Goal: Transaction & Acquisition: Obtain resource

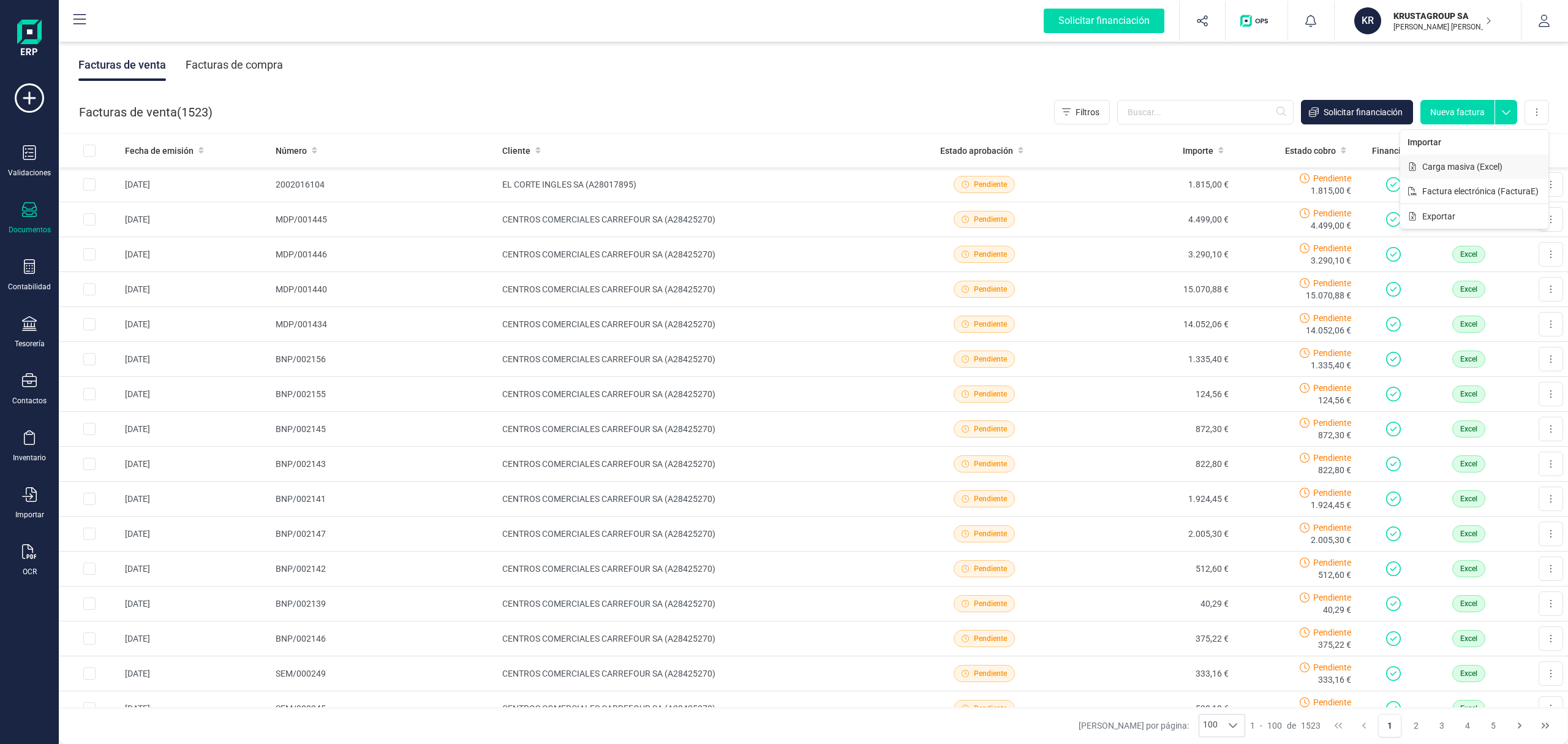
click at [1478, 174] on button "Carga masiva (Excel)" at bounding box center [1475, 167] width 148 height 24
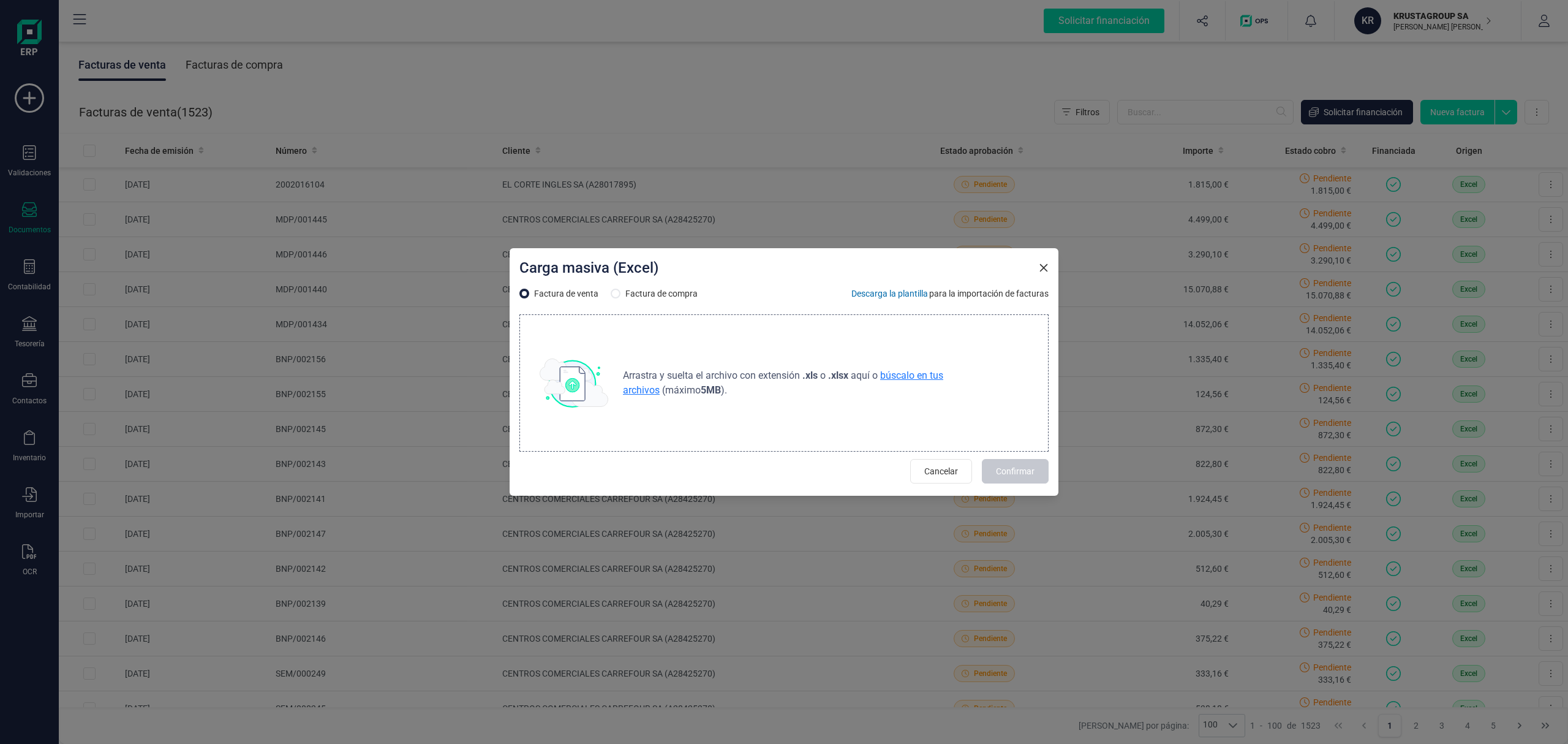
click at [927, 372] on span "búscalo en tus archivos" at bounding box center [783, 382] width 321 height 27
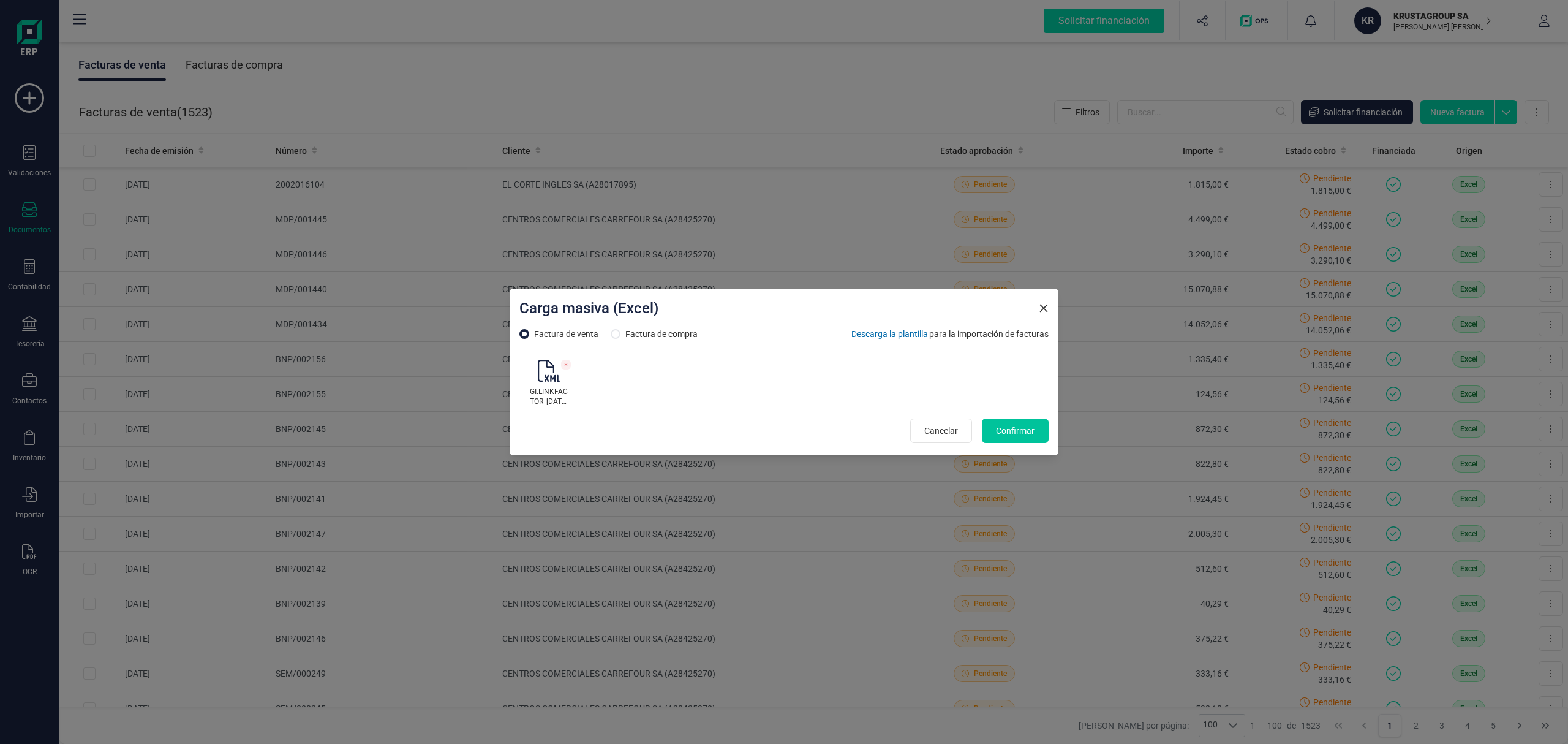
click at [1023, 433] on span "Confirmar" at bounding box center [1015, 430] width 39 height 12
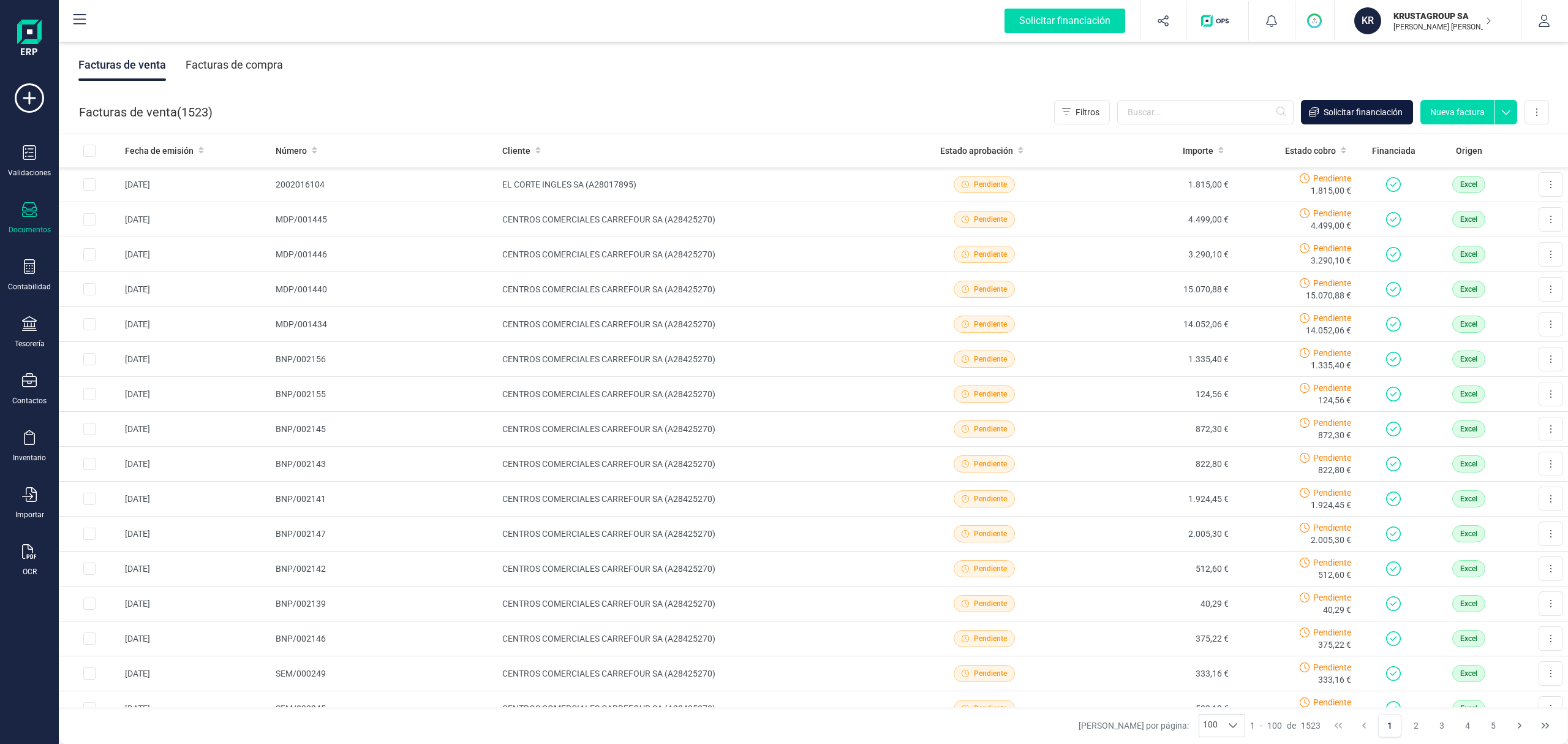
click at [1368, 114] on span "Solicitar financiación" at bounding box center [1363, 112] width 79 height 12
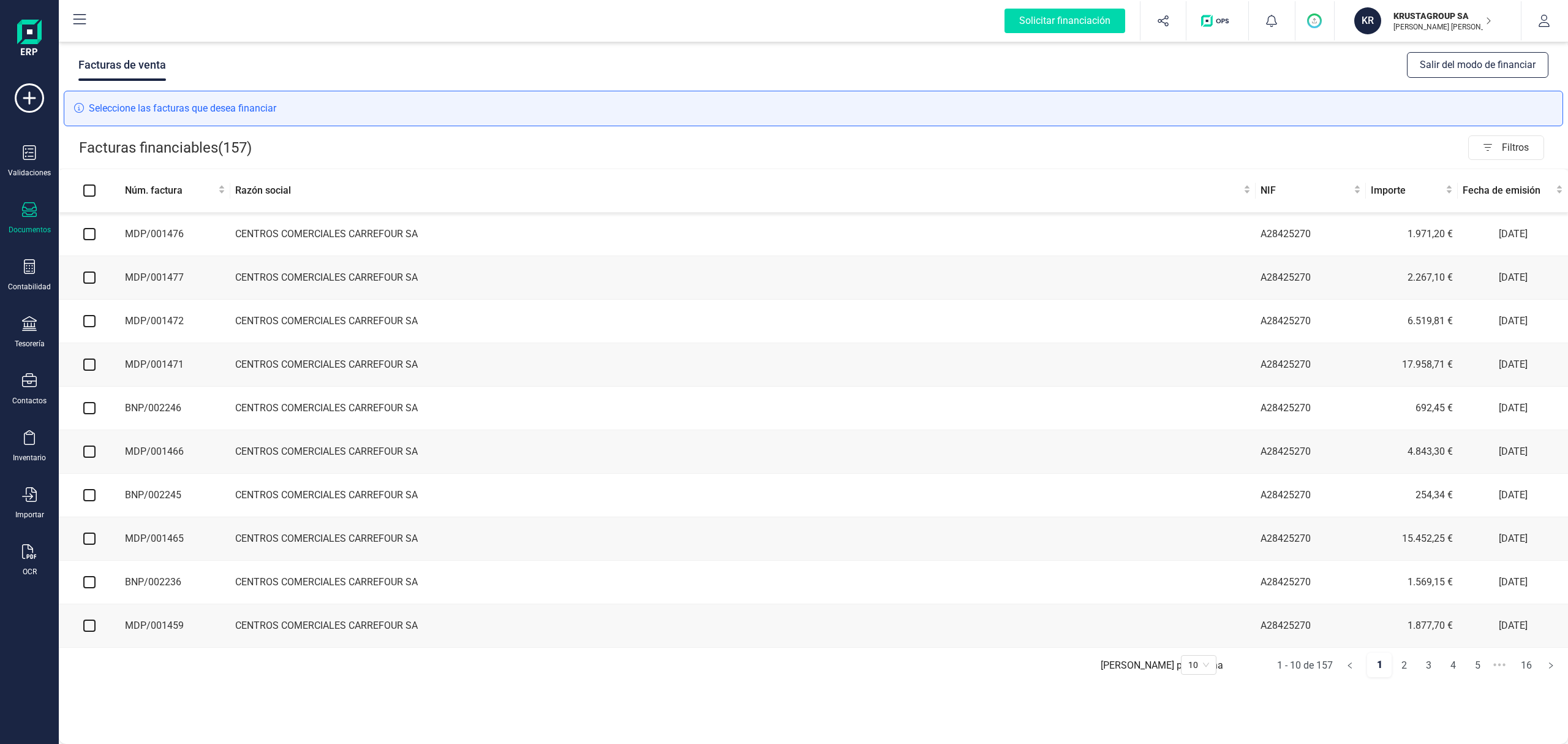
click at [92, 231] on input "checkbox" at bounding box center [89, 234] width 12 height 12
checkbox input "true"
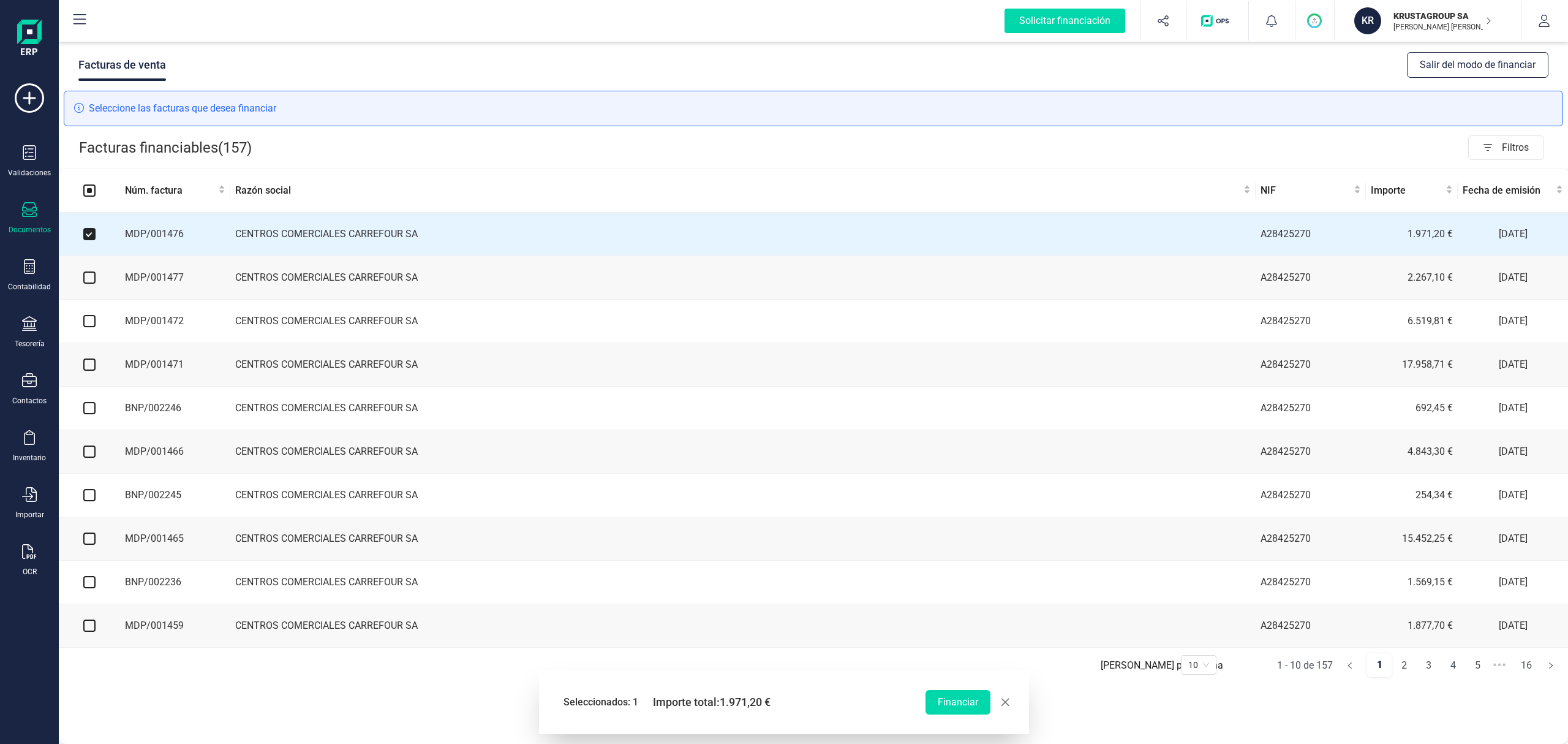
click at [87, 280] on input "checkbox" at bounding box center [89, 277] width 12 height 12
checkbox input "true"
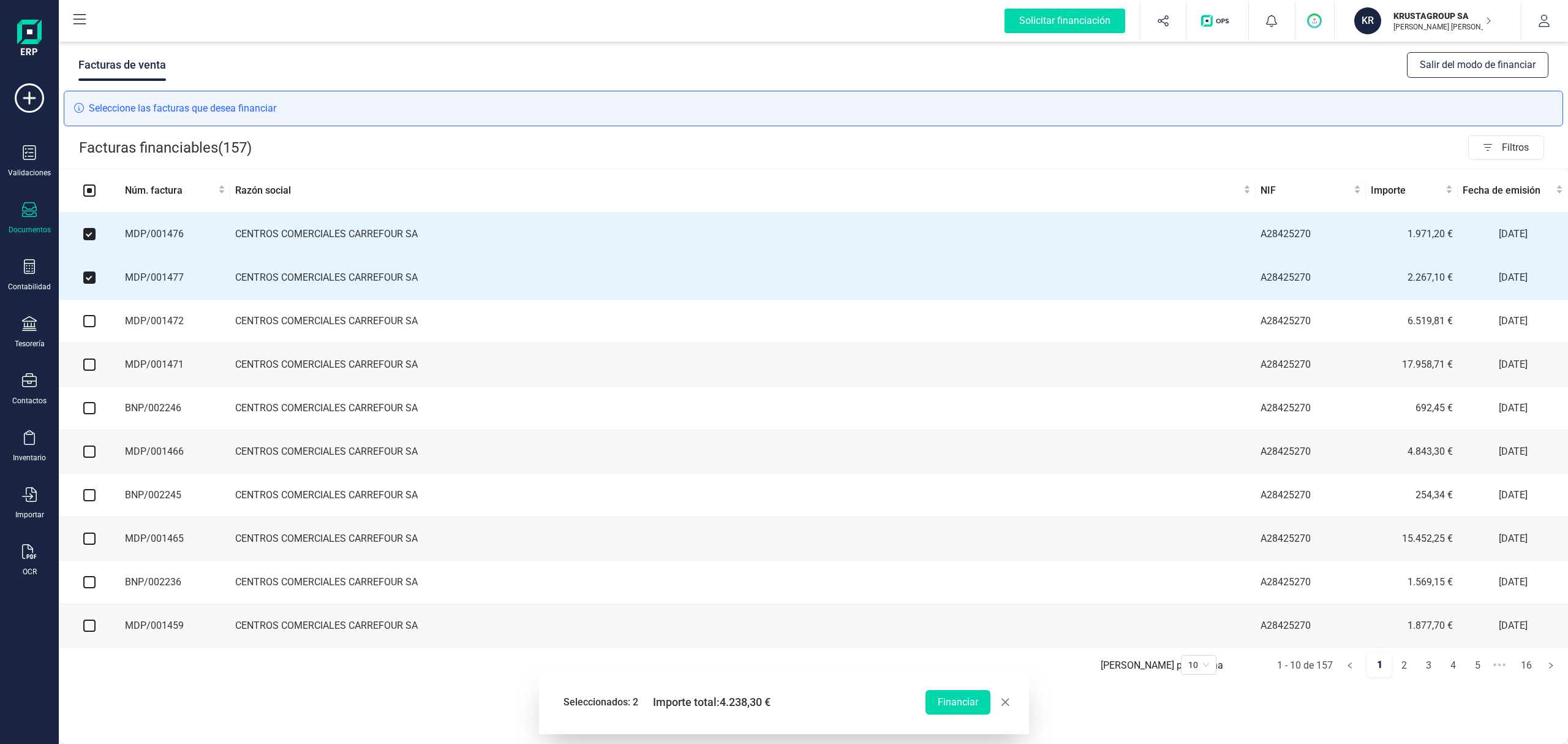
click at [89, 323] on input "checkbox" at bounding box center [89, 321] width 12 height 12
checkbox input "true"
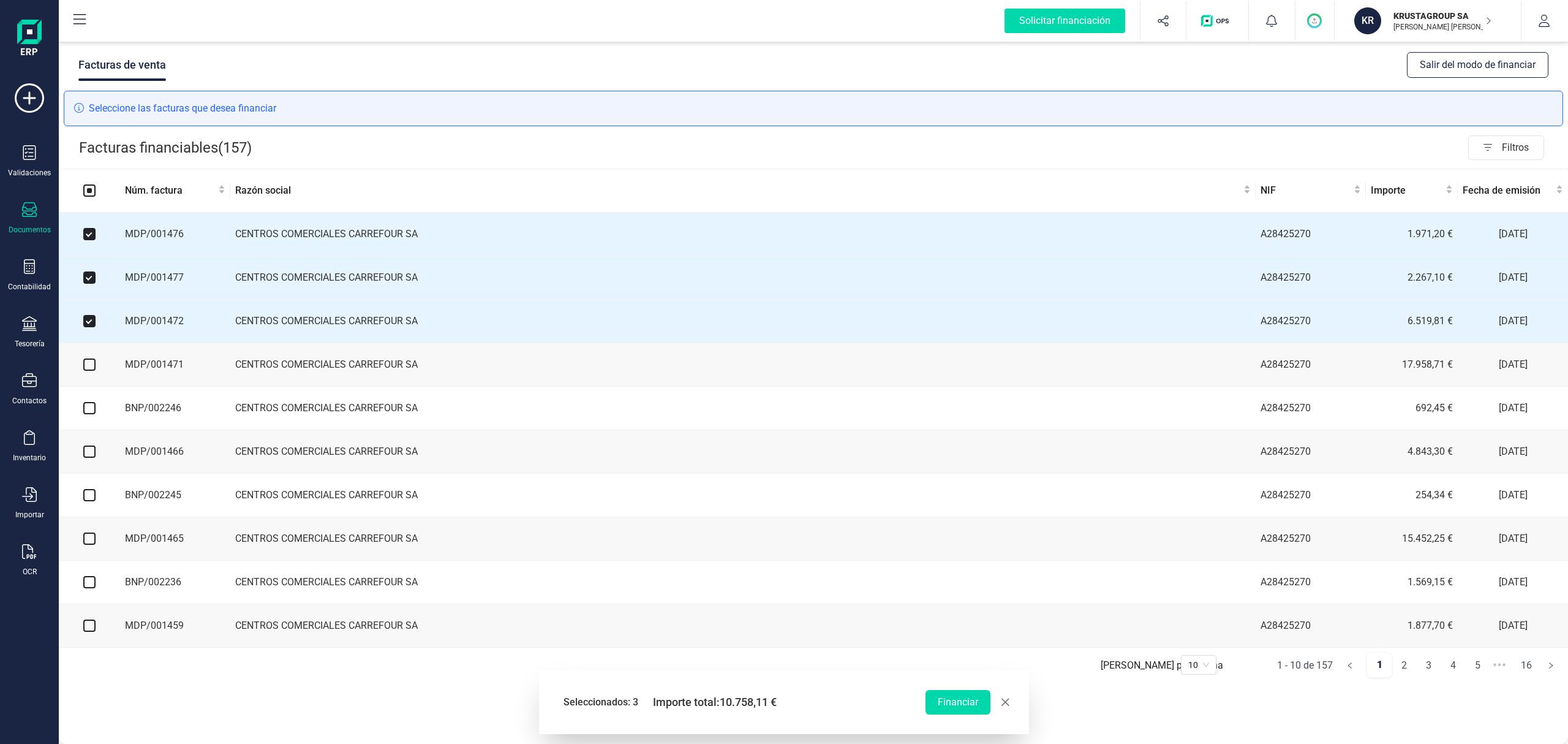
click at [92, 370] on input "checkbox" at bounding box center [89, 364] width 12 height 12
checkbox input "true"
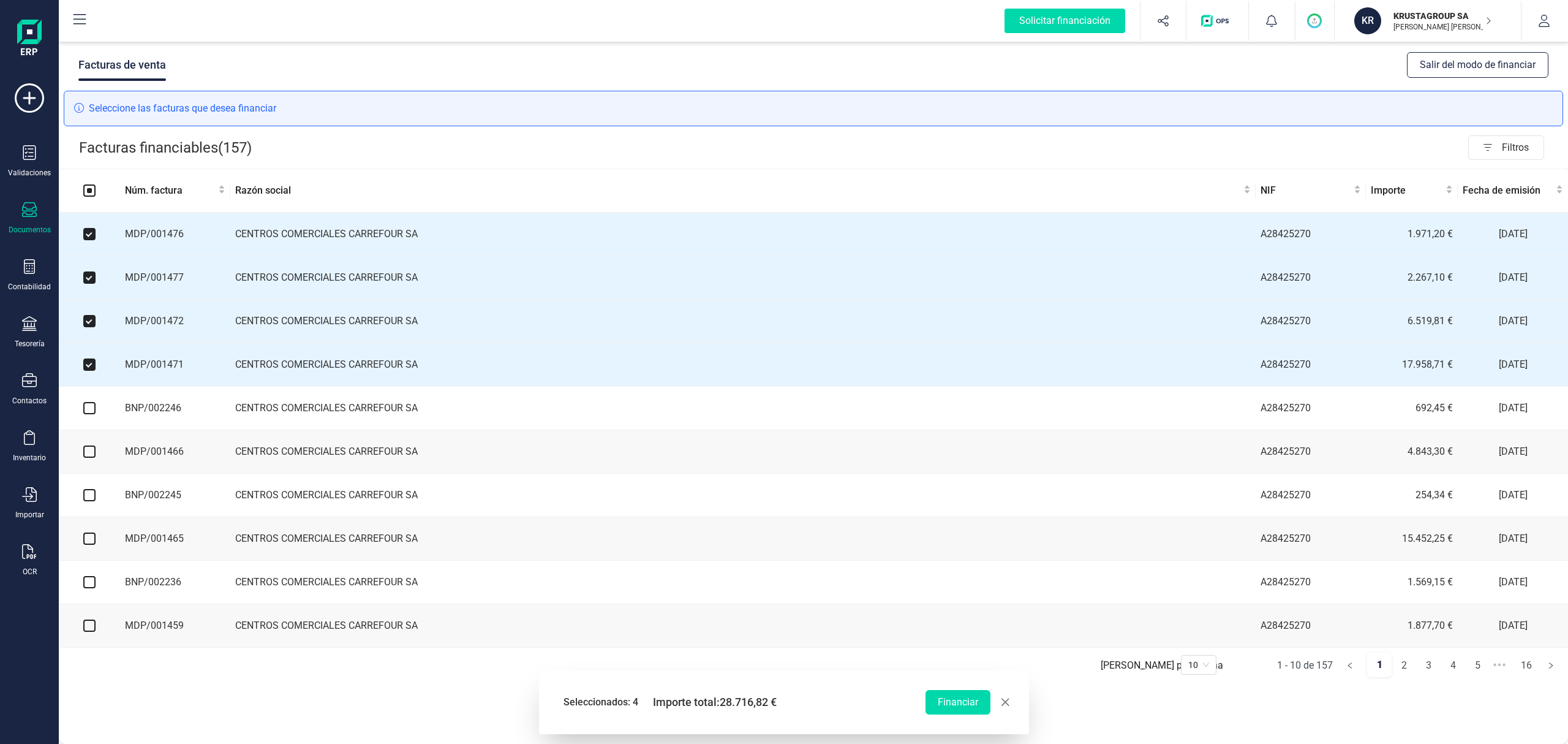
click at [89, 414] on input "checkbox" at bounding box center [89, 408] width 12 height 12
checkbox input "true"
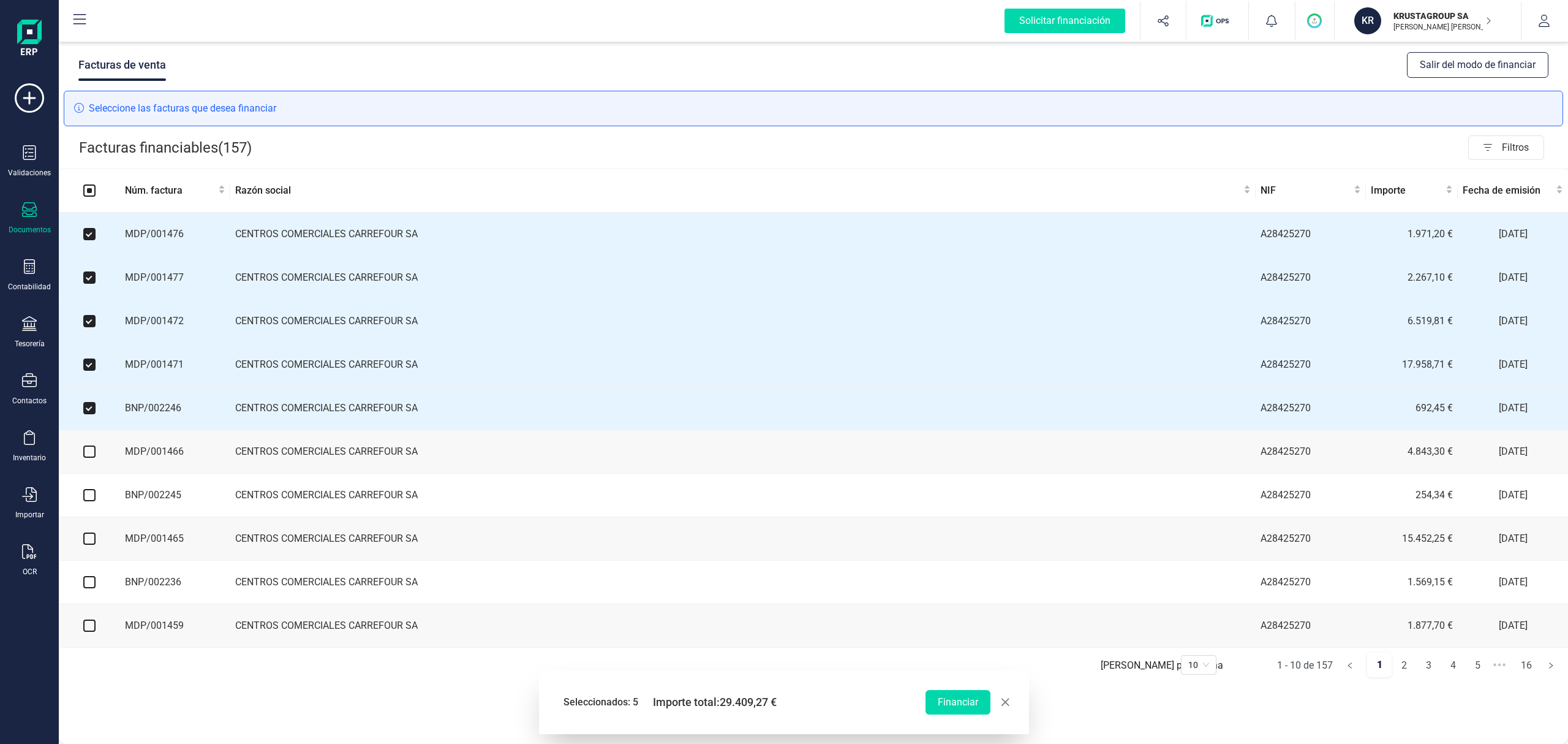
click at [85, 457] on input "checkbox" at bounding box center [89, 451] width 12 height 12
checkbox input "true"
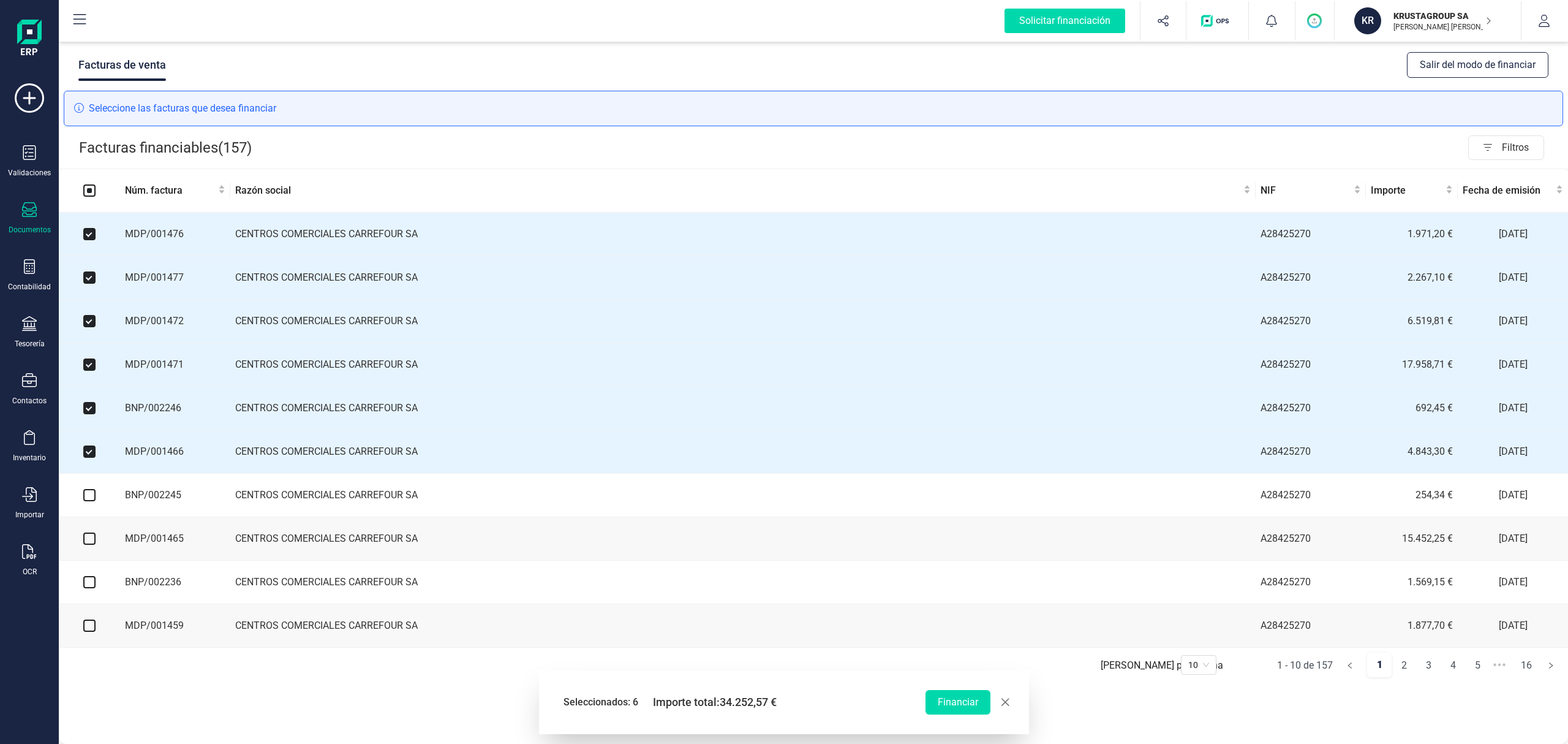
click at [85, 501] on input "checkbox" at bounding box center [89, 495] width 12 height 12
checkbox input "true"
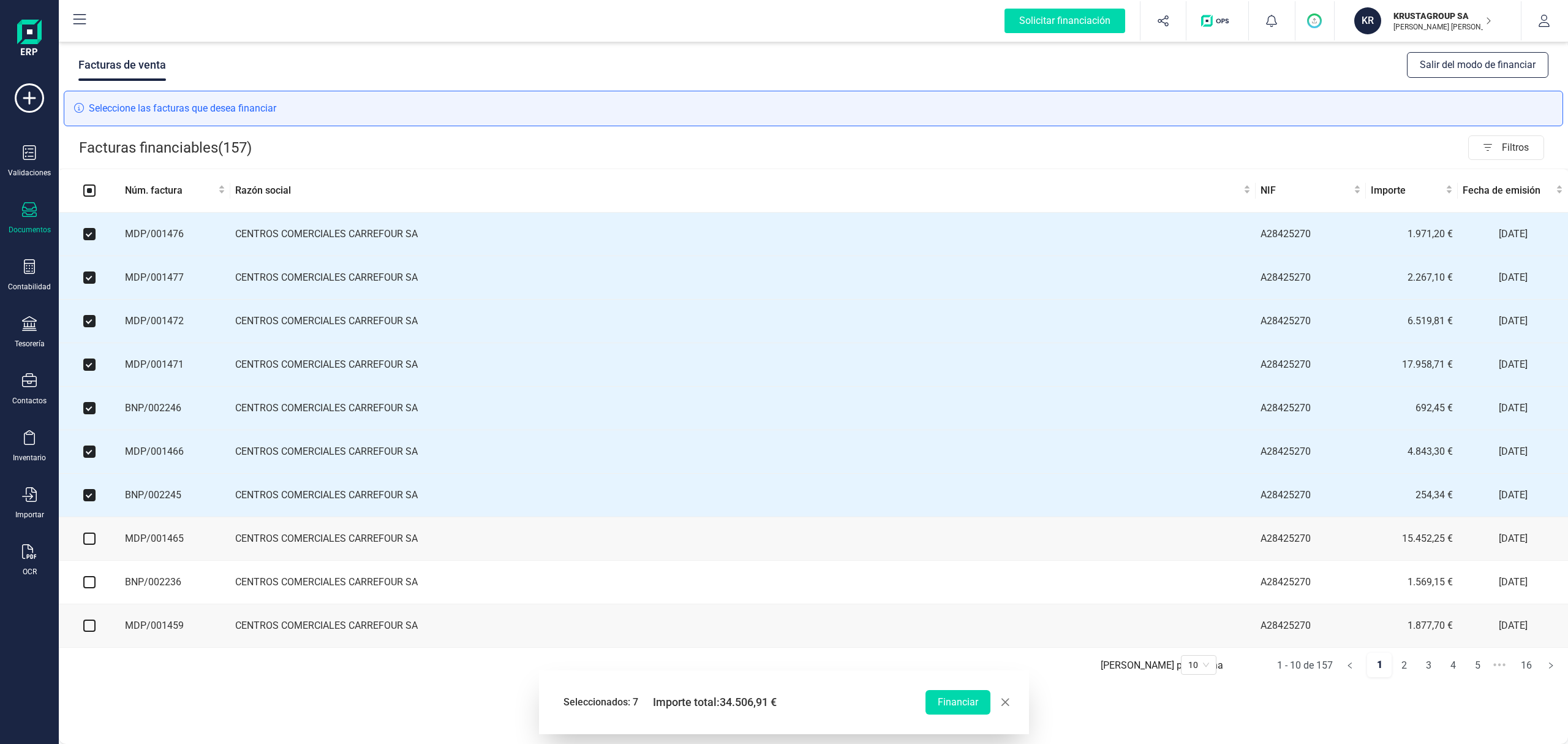
click at [89, 541] on input "checkbox" at bounding box center [89, 538] width 12 height 12
checkbox input "true"
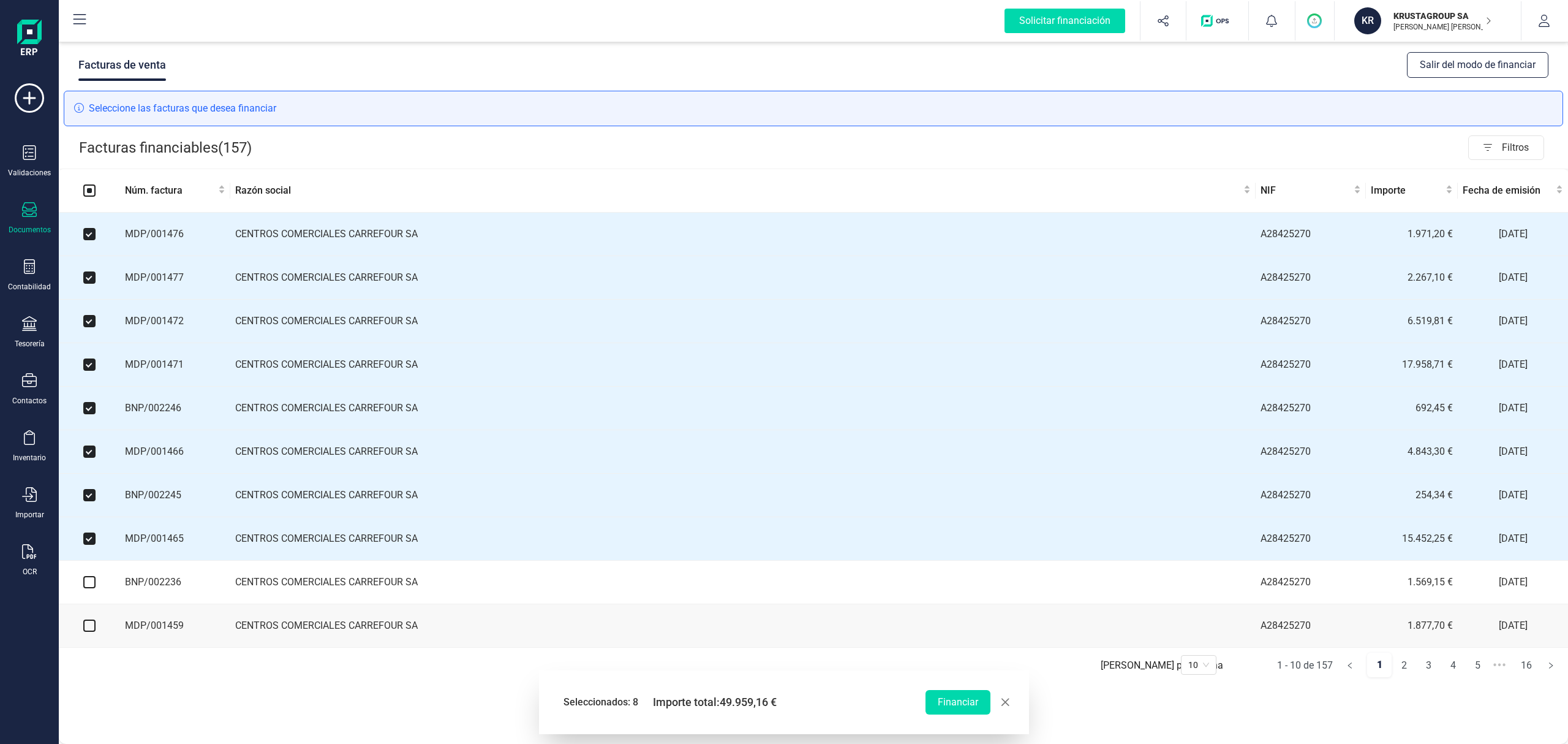
click at [85, 588] on input "checkbox" at bounding box center [89, 582] width 12 height 12
checkbox input "true"
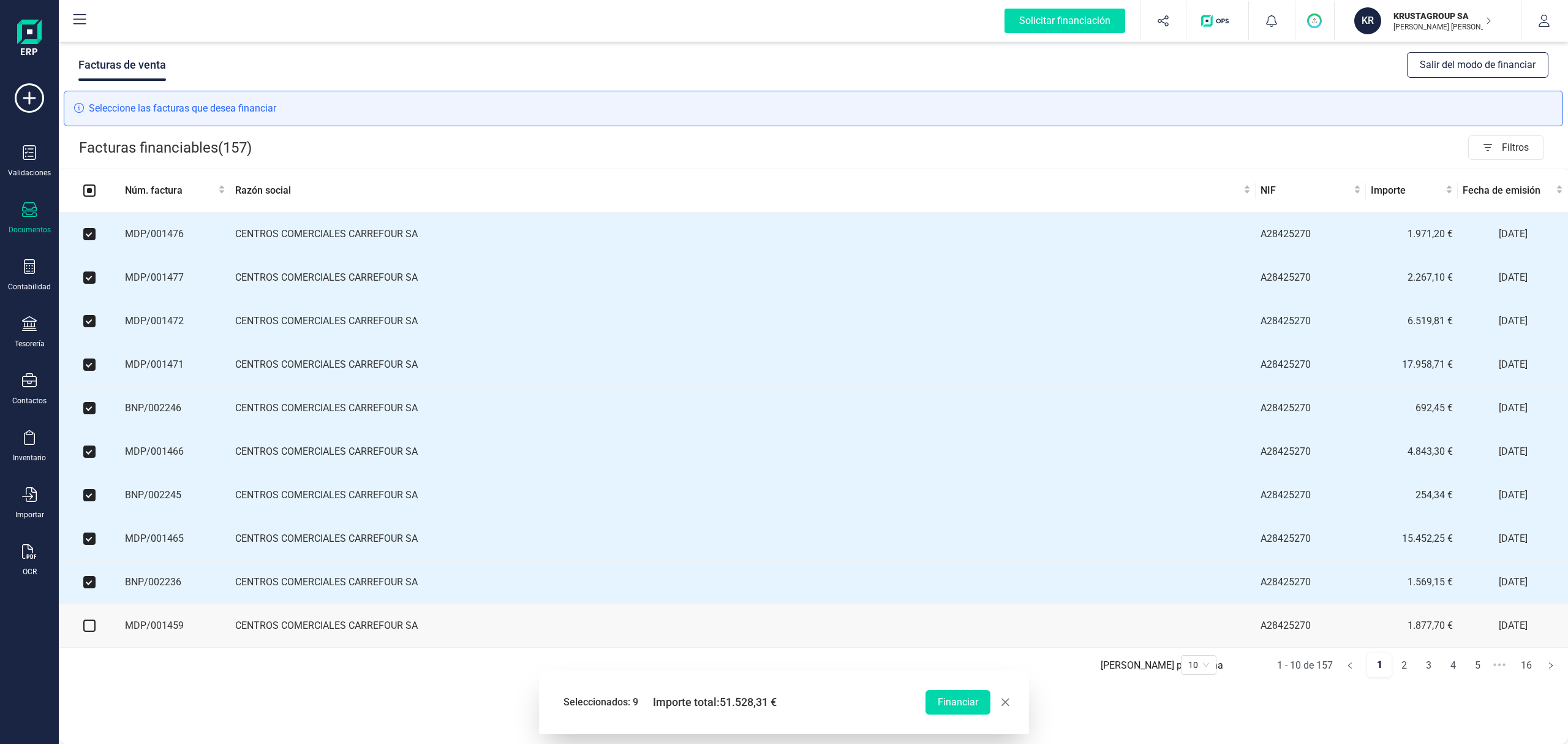
click at [92, 629] on input "checkbox" at bounding box center [89, 626] width 12 height 12
checkbox input "true"
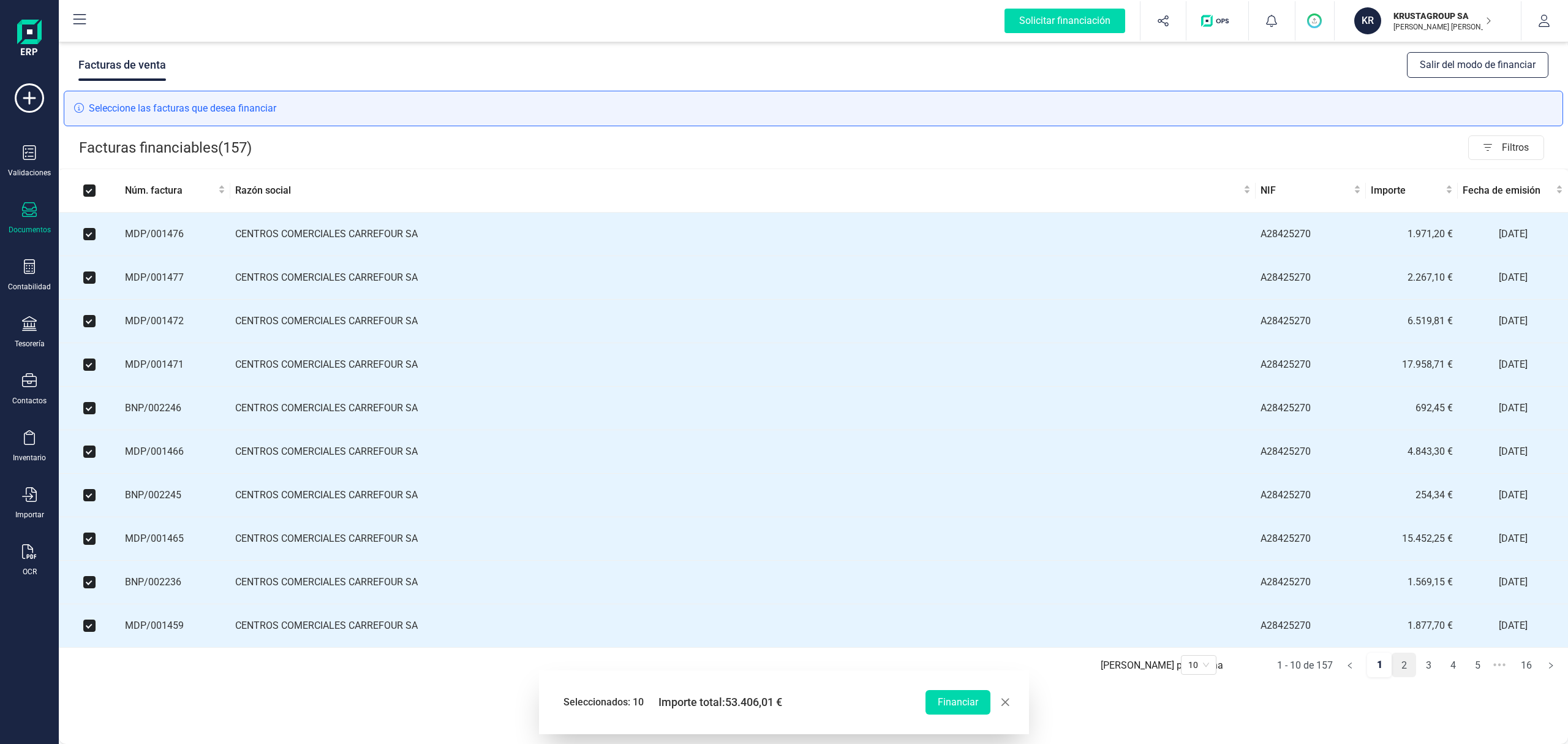
click at [1405, 675] on link "2" at bounding box center [1404, 665] width 23 height 24
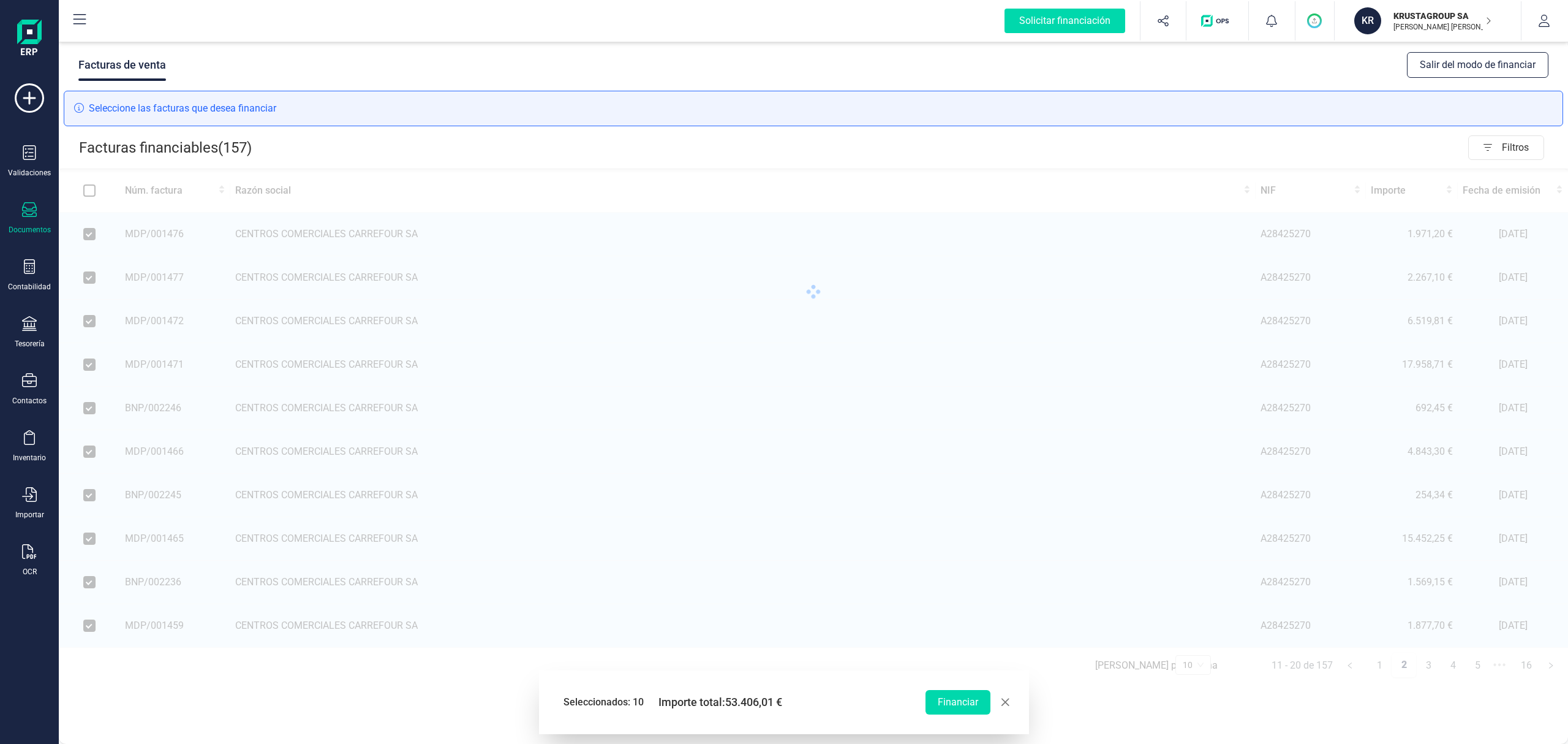
checkbox input "false"
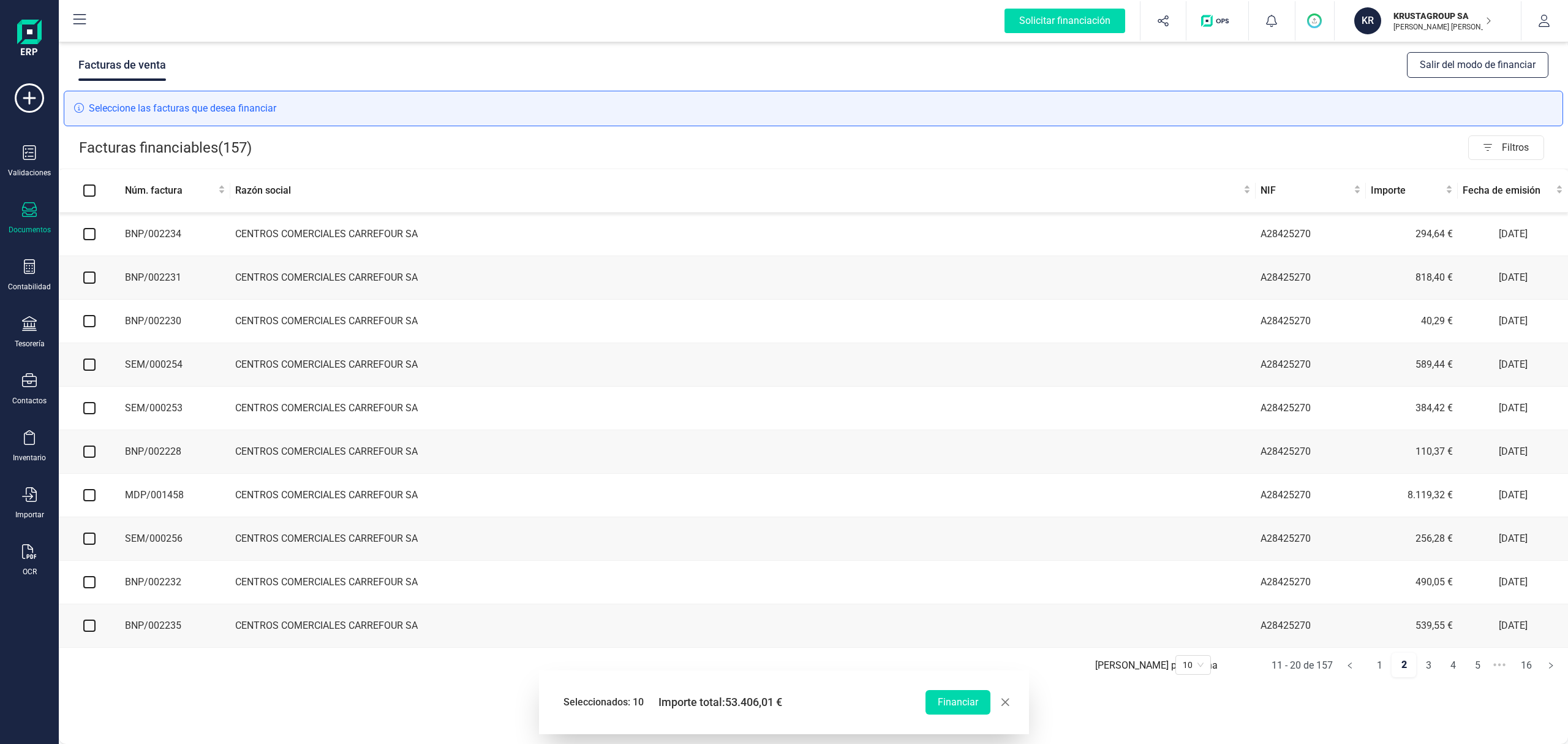
click at [88, 236] on input "checkbox" at bounding box center [89, 234] width 12 height 12
checkbox input "true"
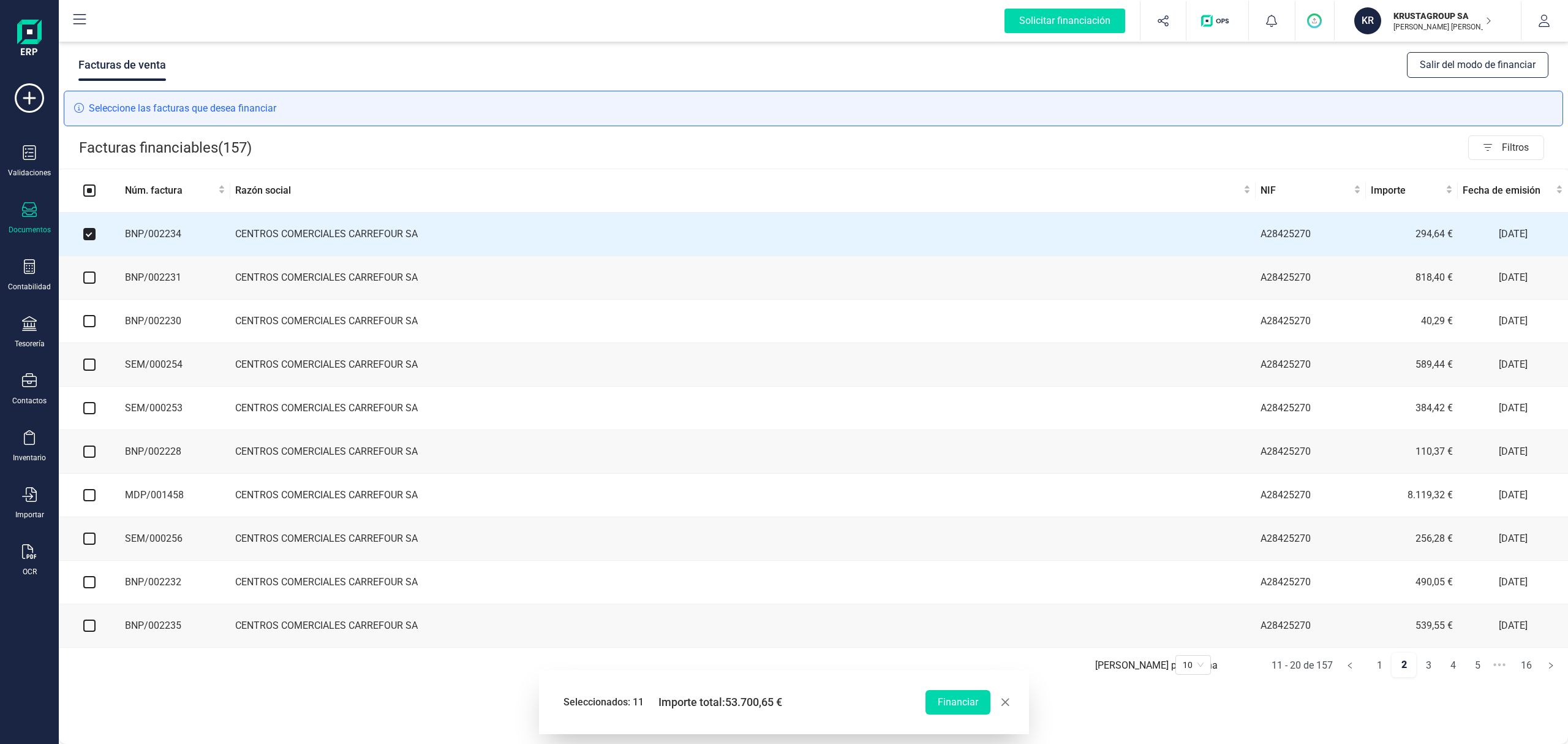
click at [92, 281] on input "checkbox" at bounding box center [89, 277] width 12 height 12
checkbox input "true"
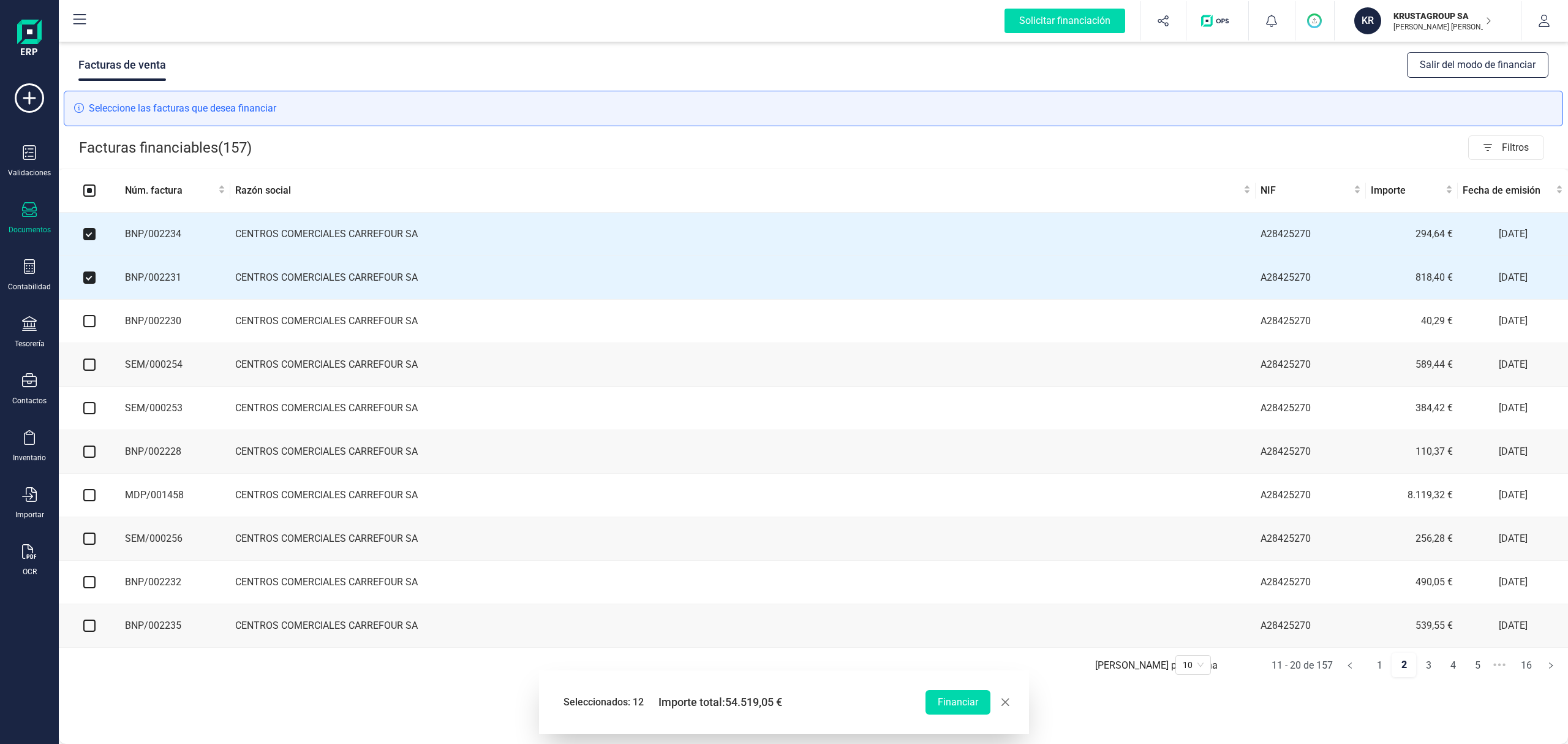
click at [89, 322] on input "checkbox" at bounding box center [89, 321] width 12 height 12
checkbox input "true"
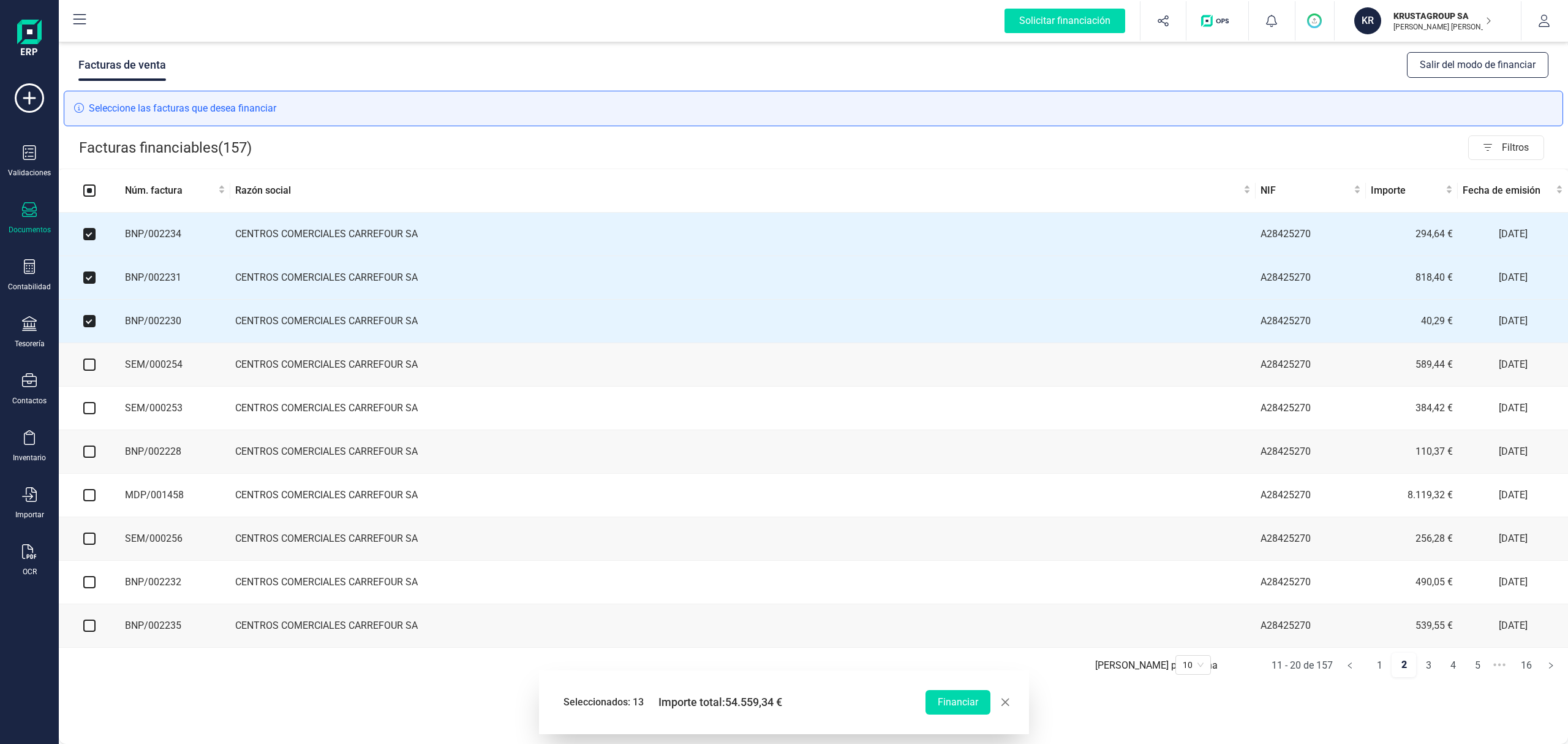
click at [85, 370] on input "checkbox" at bounding box center [89, 364] width 12 height 12
checkbox input "true"
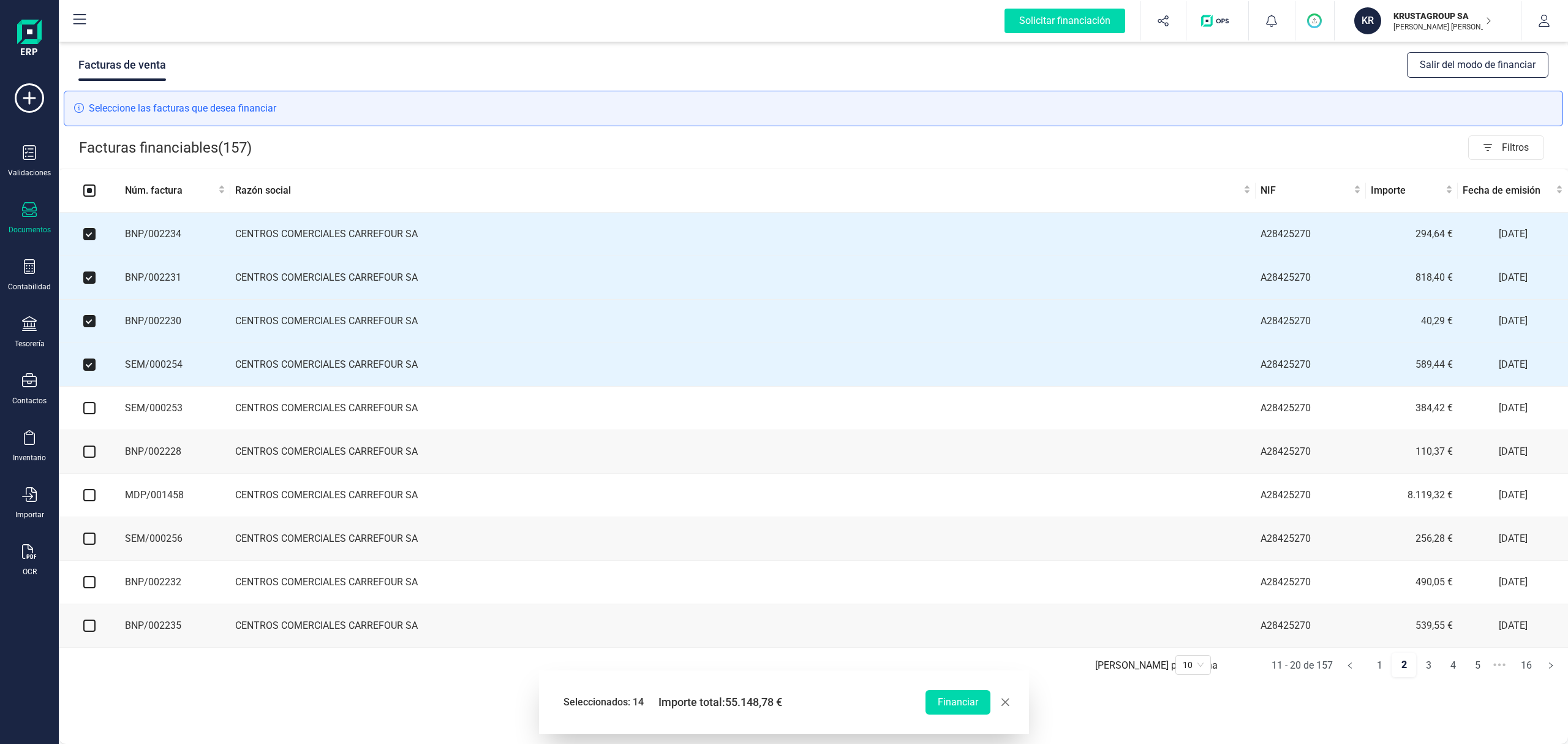
click at [87, 414] on input "checkbox" at bounding box center [89, 408] width 12 height 12
checkbox input "true"
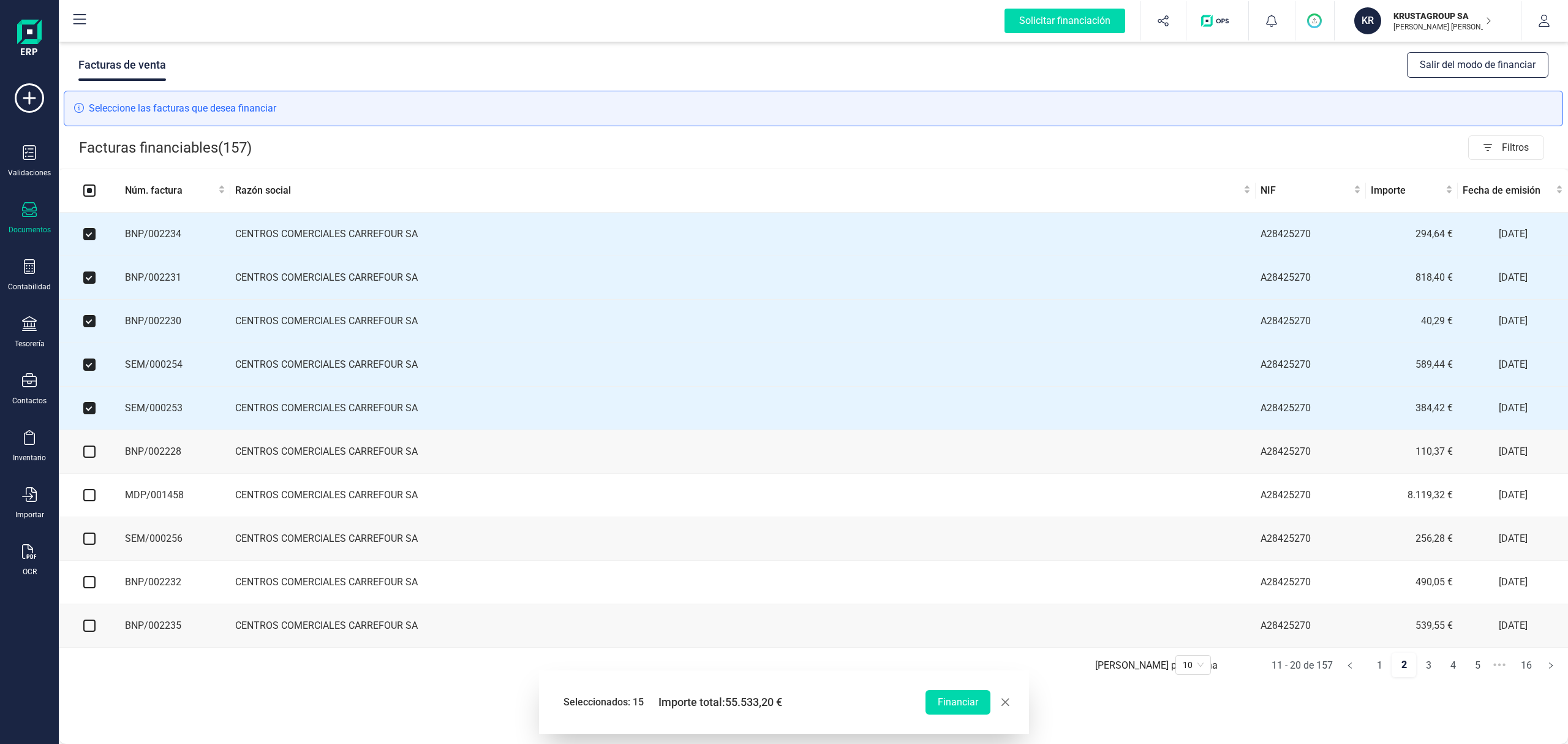
click at [83, 452] on input "checkbox" at bounding box center [89, 451] width 12 height 12
checkbox input "true"
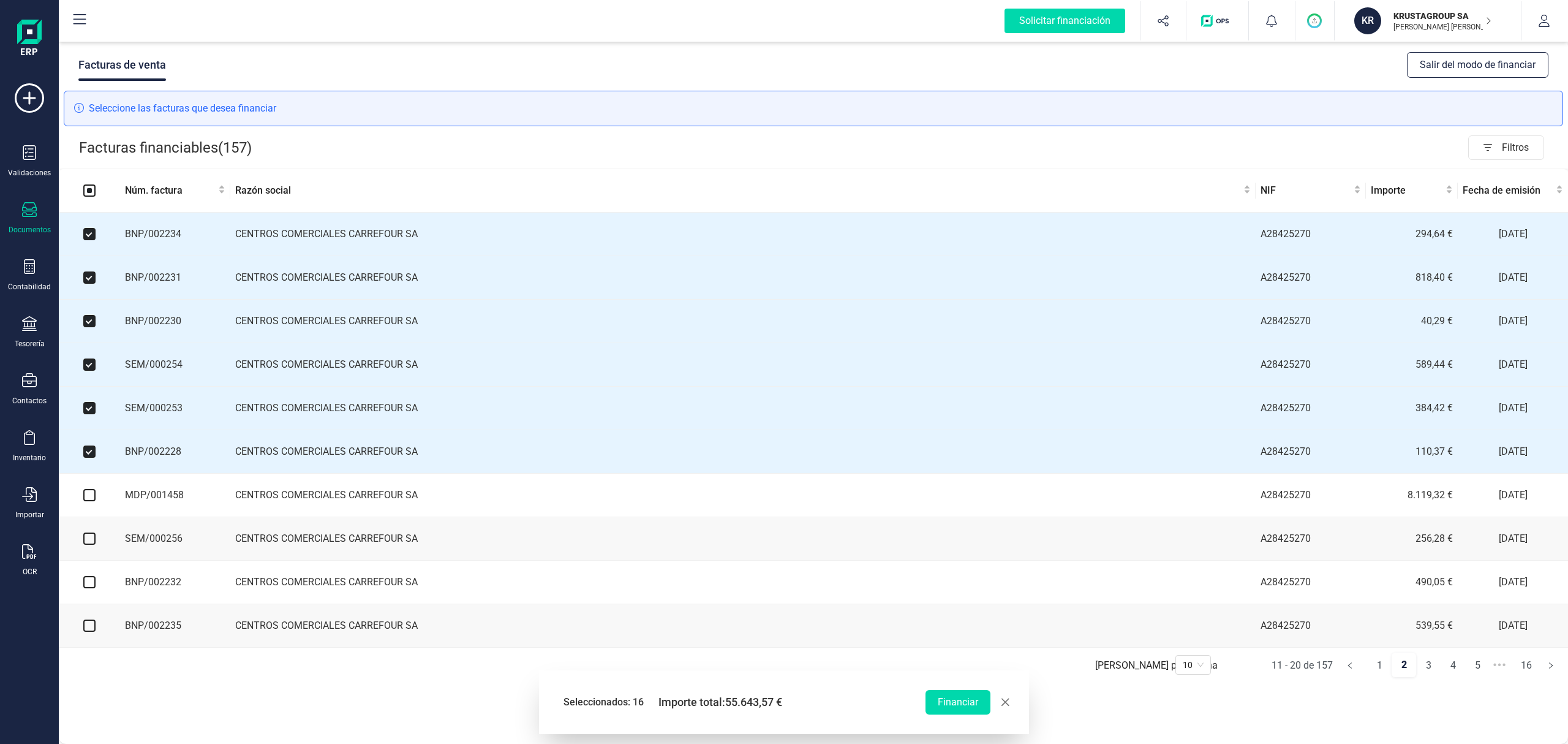
click at [89, 497] on input "checkbox" at bounding box center [89, 495] width 12 height 12
checkbox input "true"
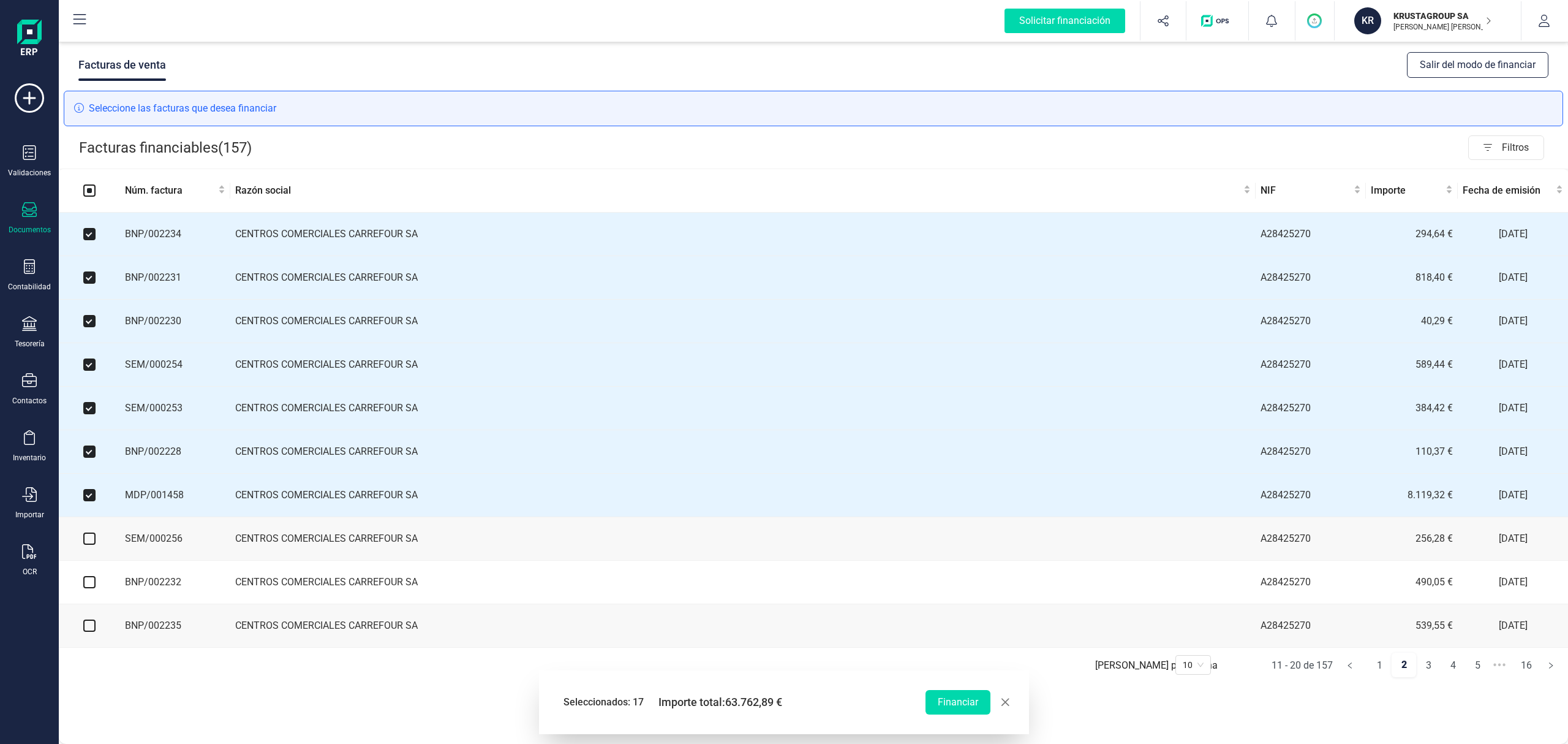
click at [91, 545] on input "checkbox" at bounding box center [89, 538] width 12 height 12
checkbox input "true"
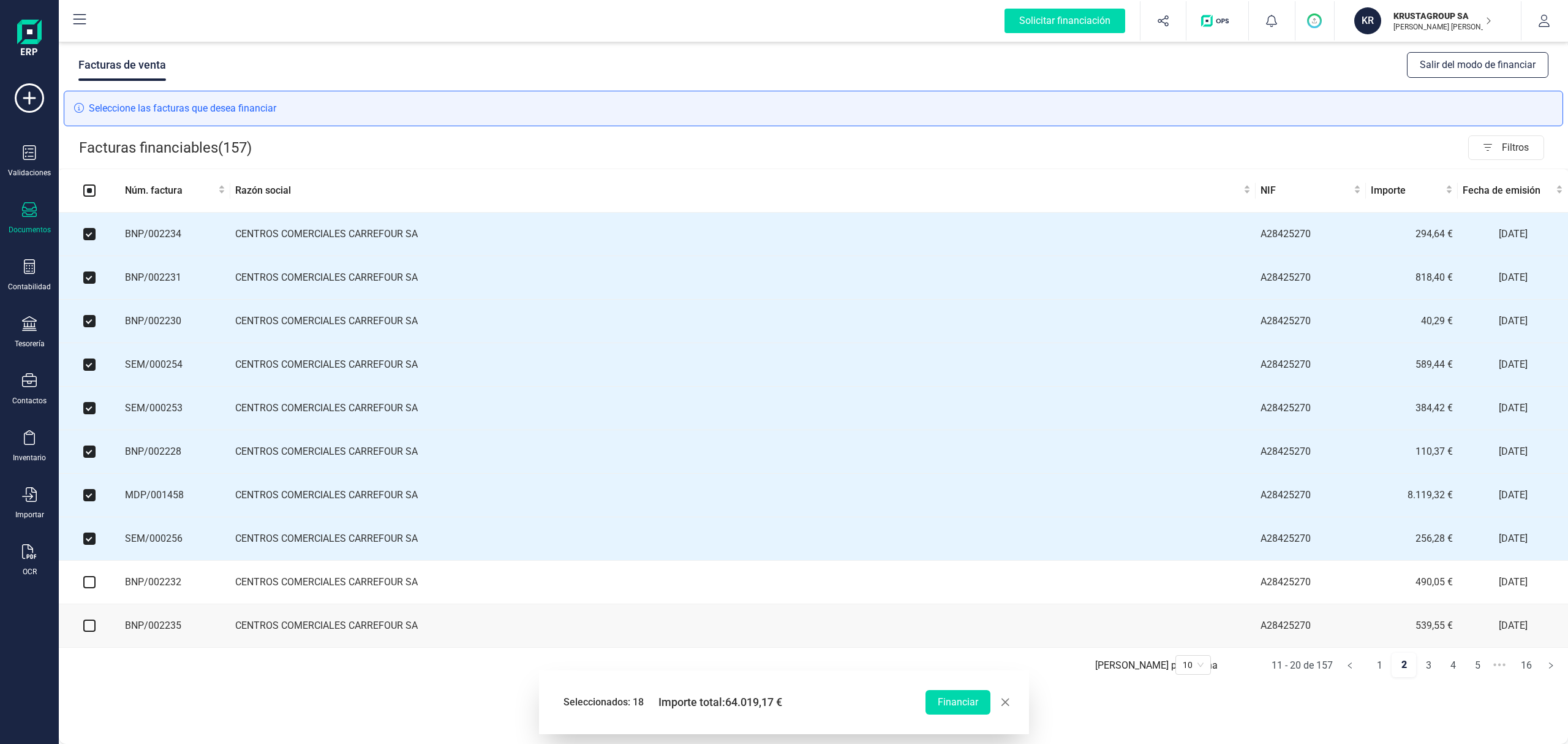
click at [91, 588] on input "checkbox" at bounding box center [89, 582] width 12 height 12
checkbox input "true"
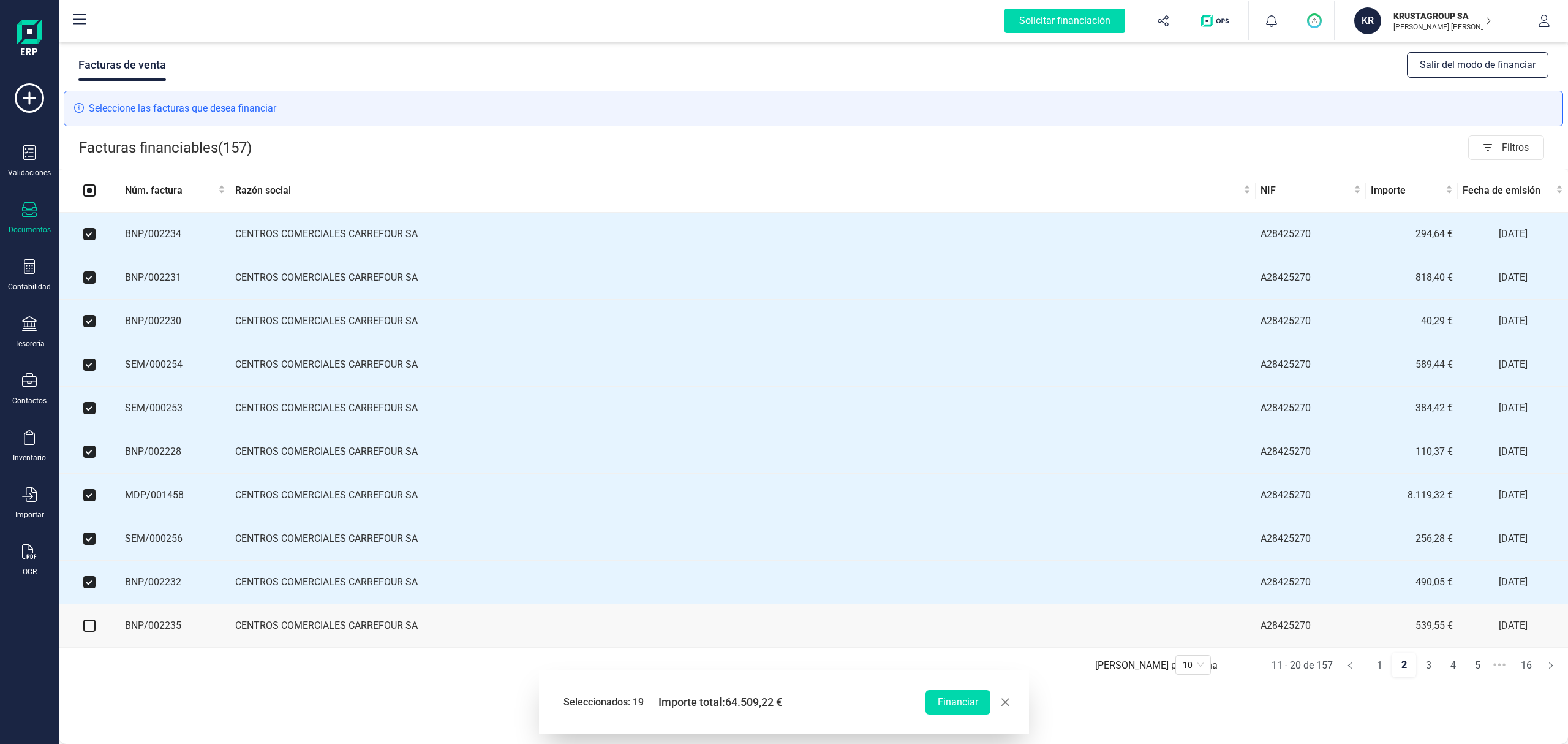
click at [87, 632] on input "checkbox" at bounding box center [89, 626] width 12 height 12
checkbox input "true"
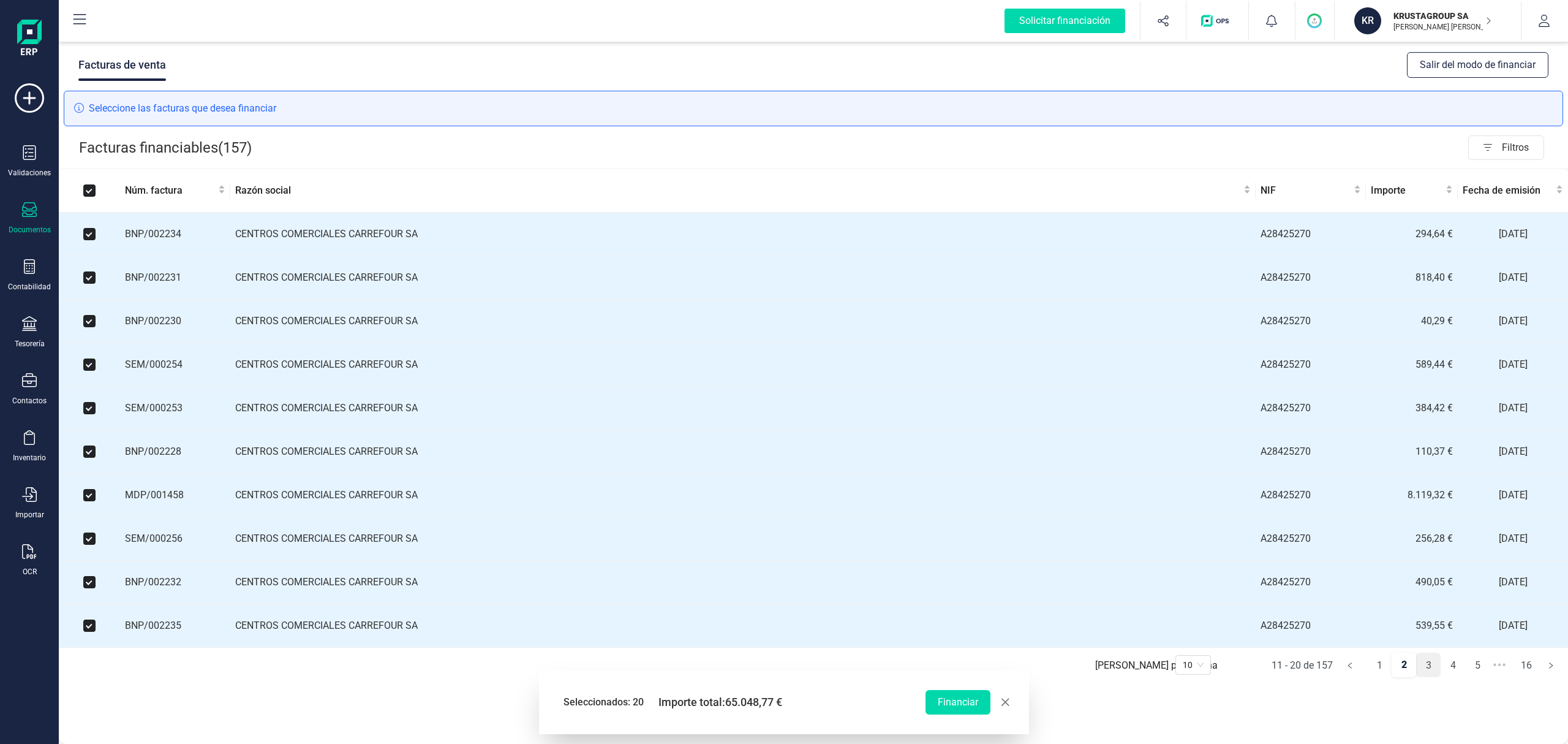
click at [1429, 673] on link "3" at bounding box center [1429, 665] width 23 height 24
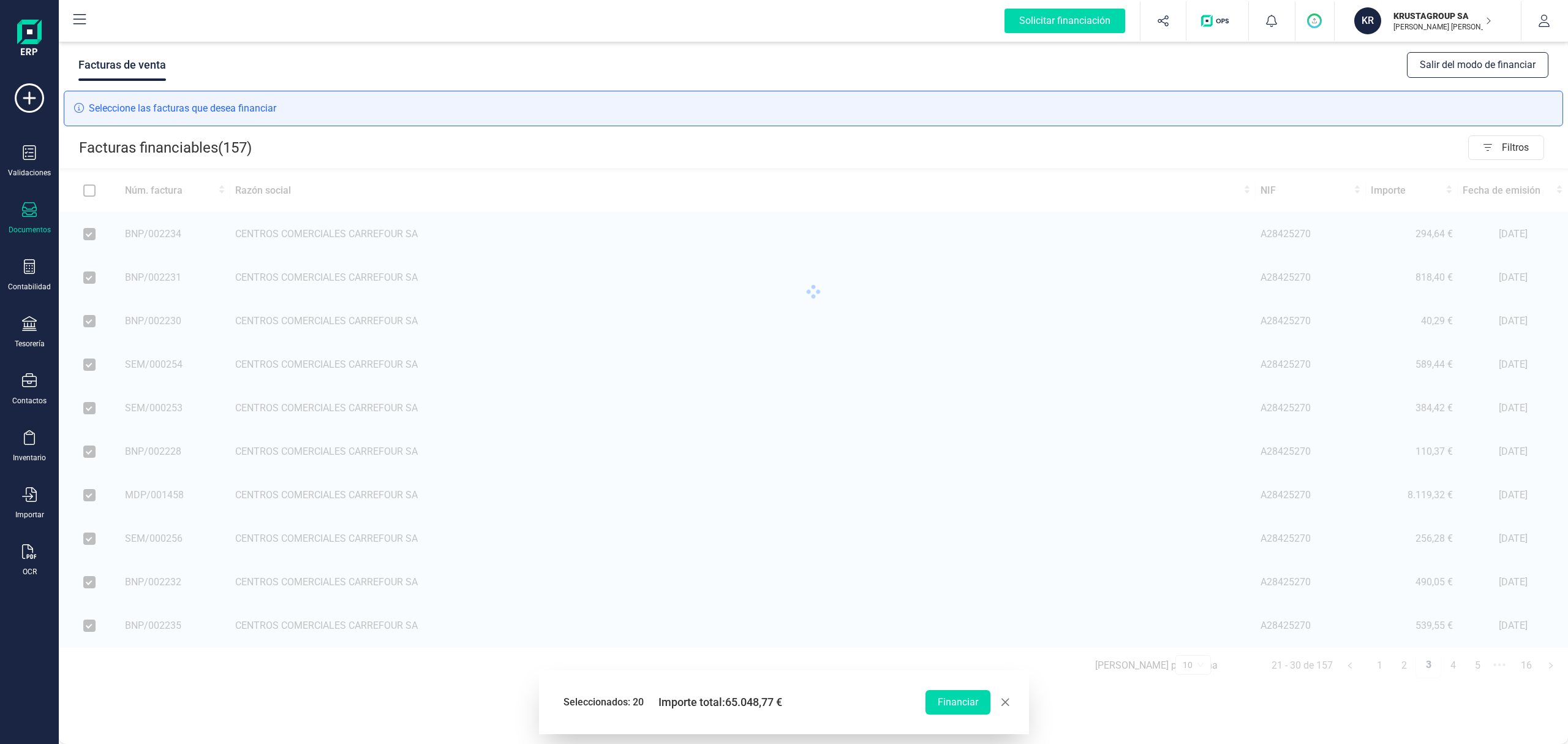
checkbox input "false"
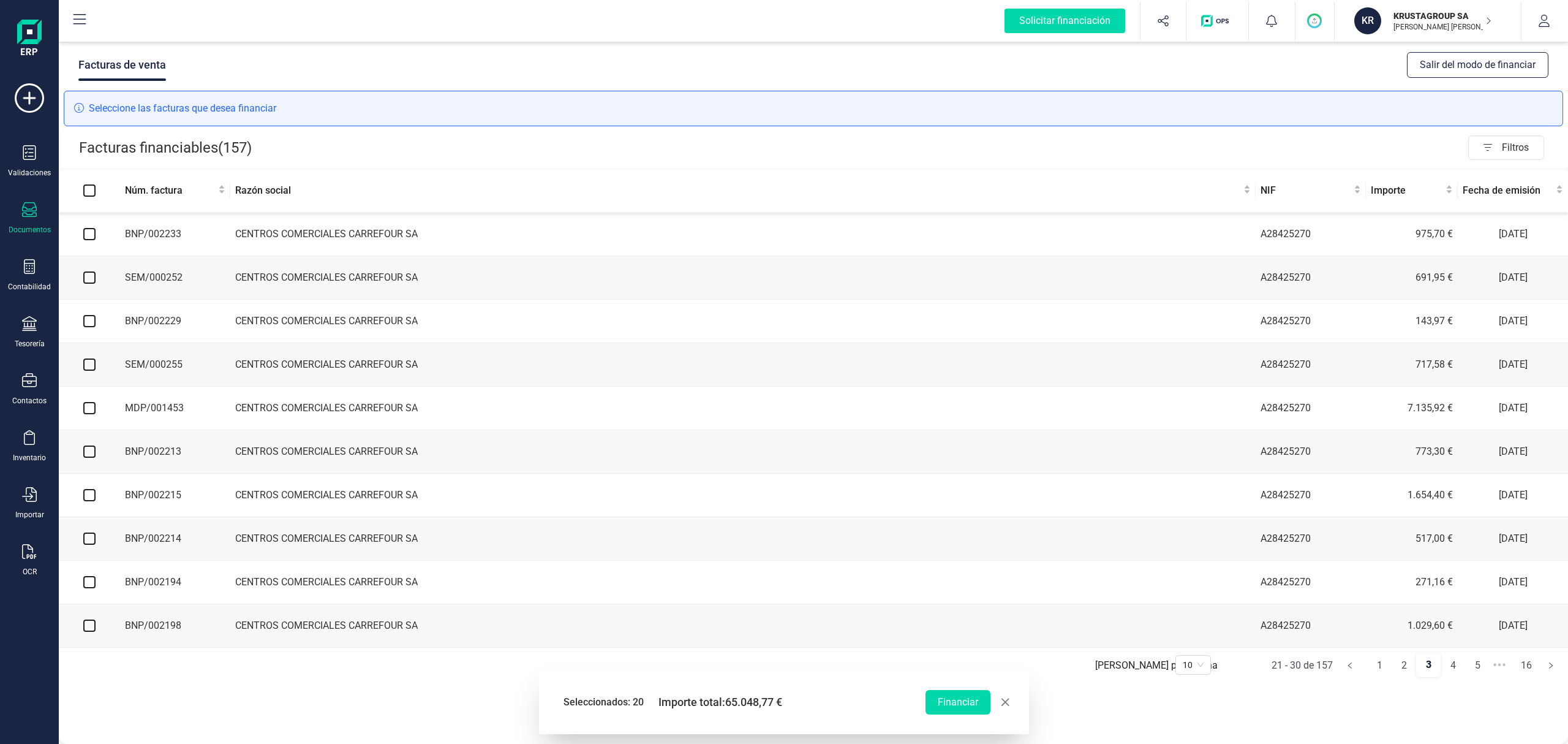
click at [91, 236] on input "checkbox" at bounding box center [89, 234] width 12 height 12
checkbox input "true"
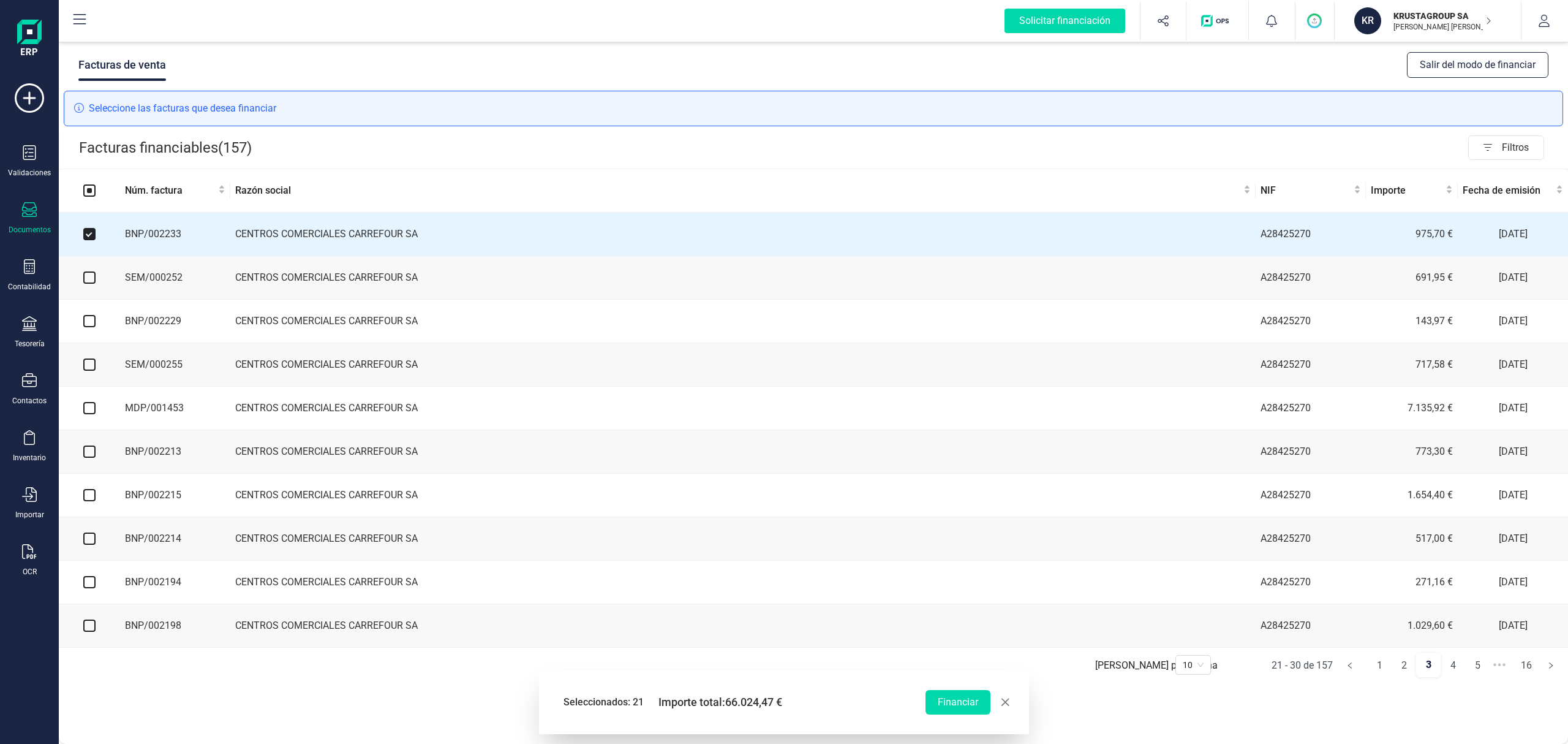
click at [85, 280] on input "checkbox" at bounding box center [89, 277] width 12 height 12
checkbox input "true"
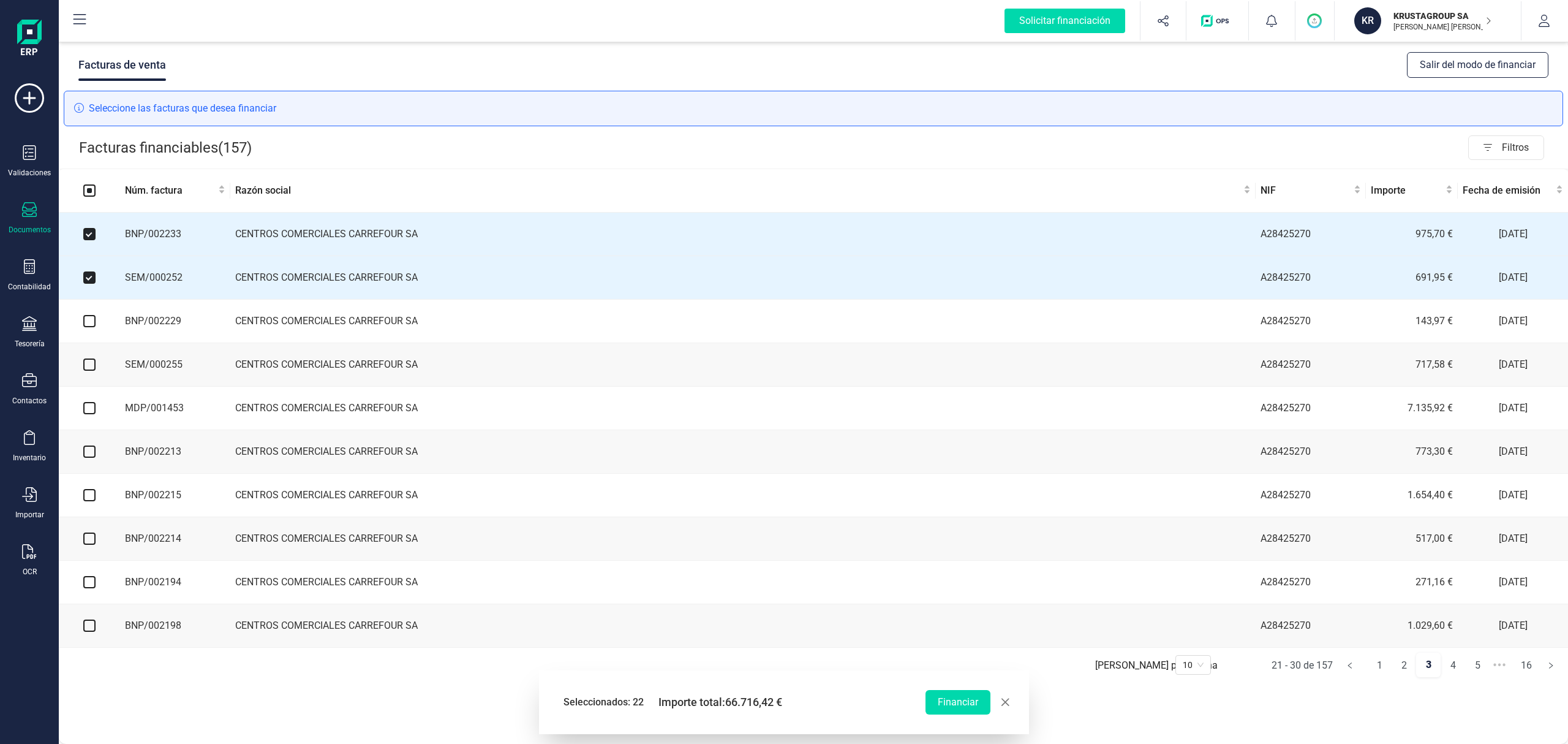
click at [89, 325] on input "checkbox" at bounding box center [89, 321] width 12 height 12
checkbox input "true"
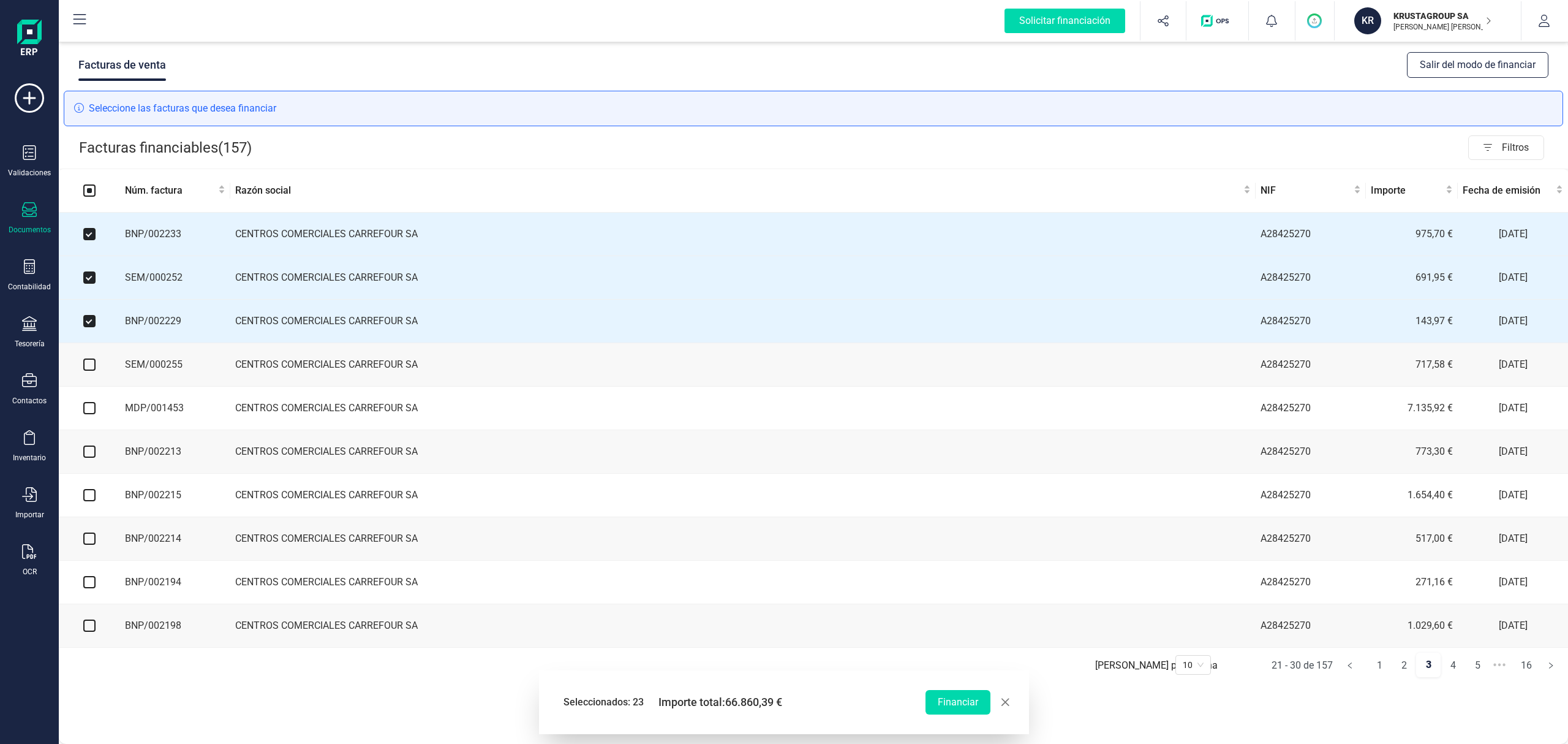
click at [91, 368] on input "checkbox" at bounding box center [89, 364] width 12 height 12
checkbox input "true"
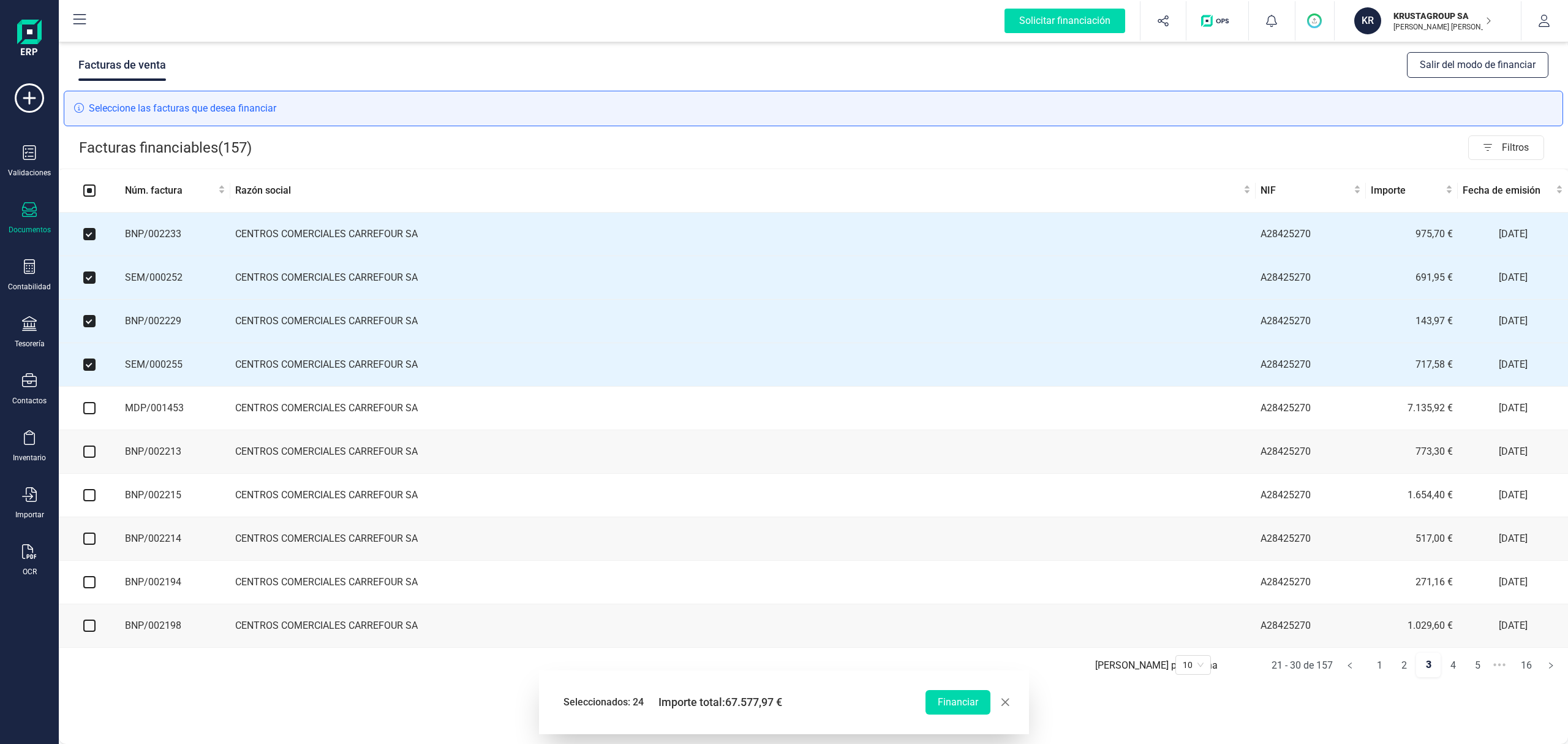
click at [91, 414] on input "checkbox" at bounding box center [89, 408] width 12 height 12
checkbox input "true"
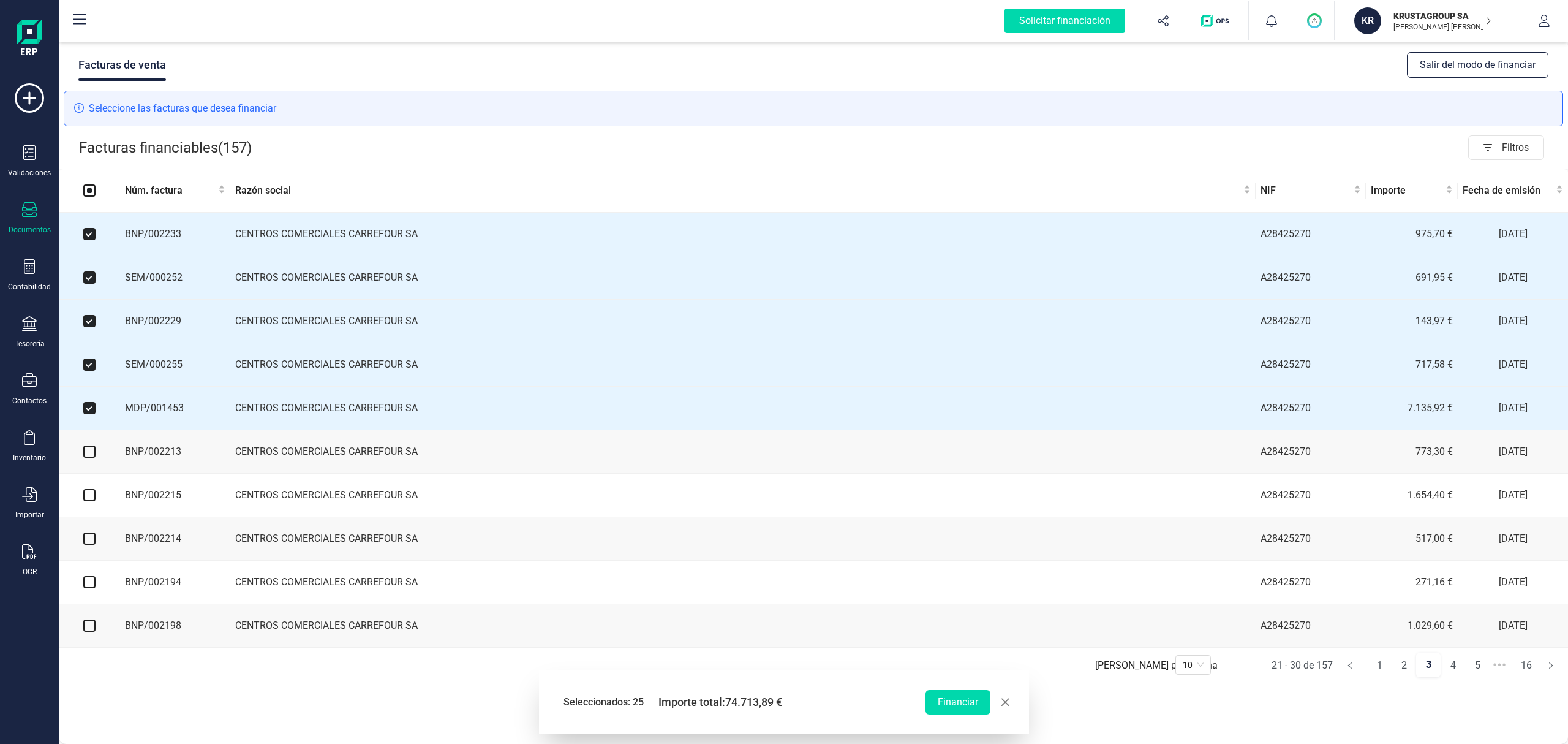
click at [88, 452] on input "checkbox" at bounding box center [89, 451] width 12 height 12
checkbox input "true"
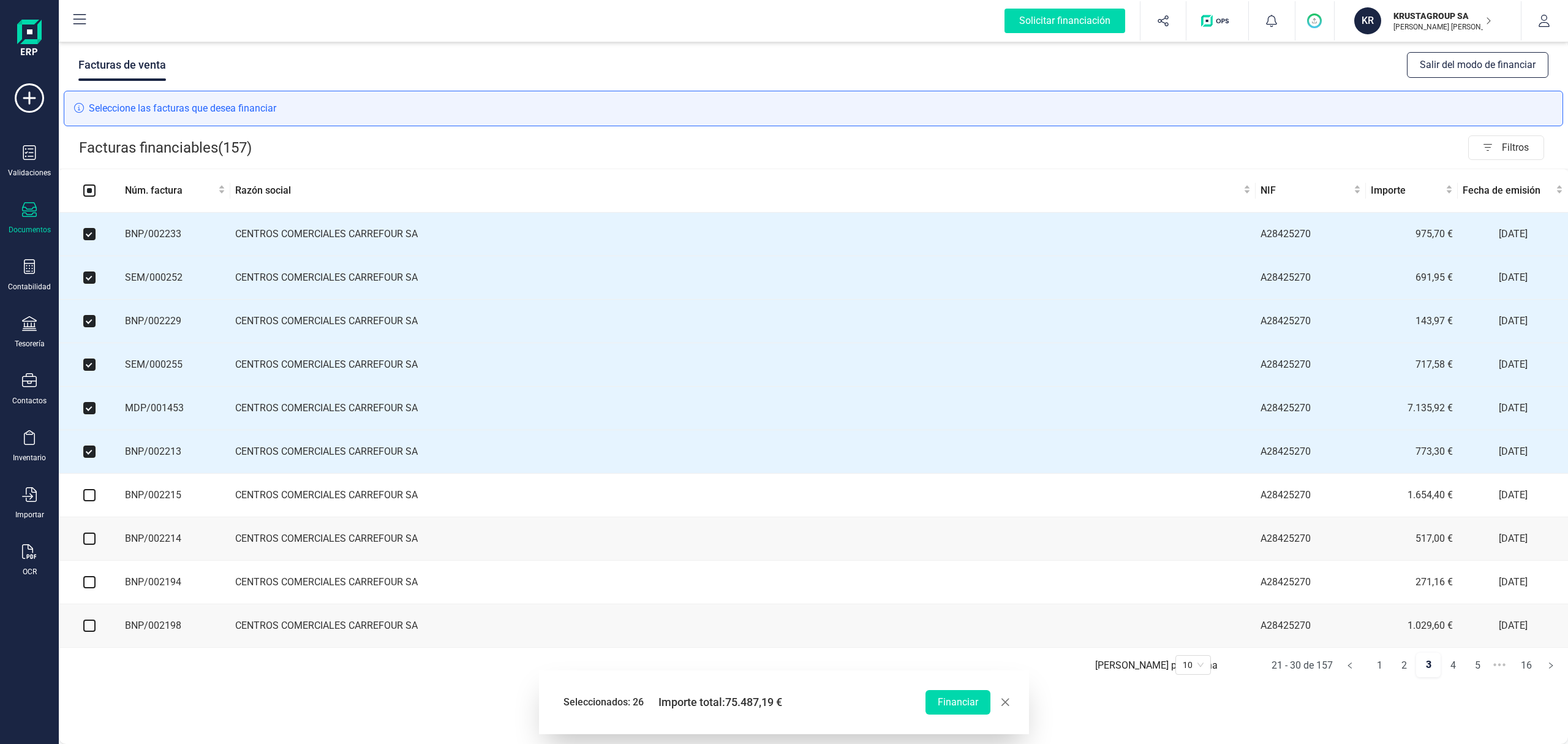
click at [91, 499] on input "checkbox" at bounding box center [89, 495] width 12 height 12
checkbox input "true"
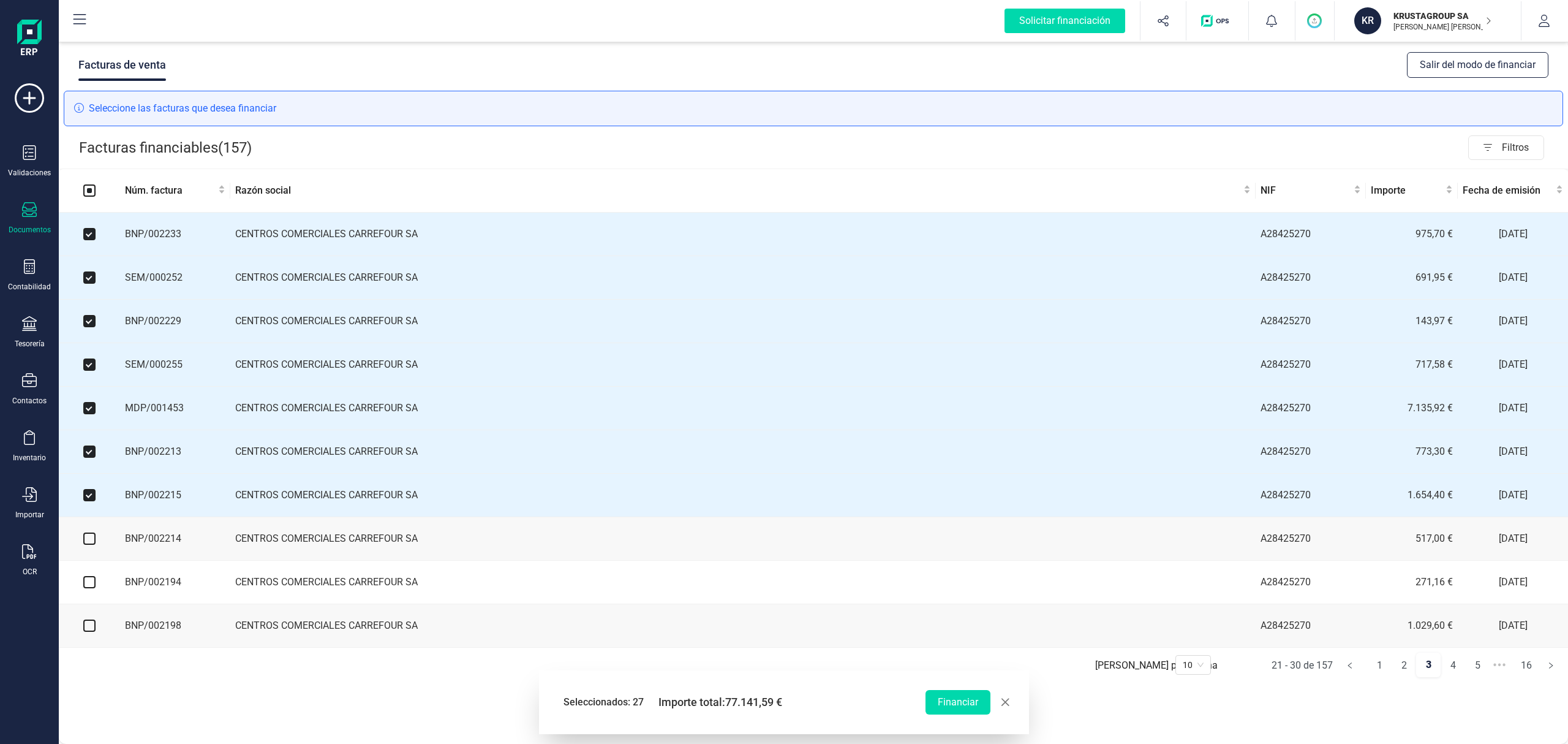
click at [88, 545] on input "checkbox" at bounding box center [89, 538] width 12 height 12
checkbox input "true"
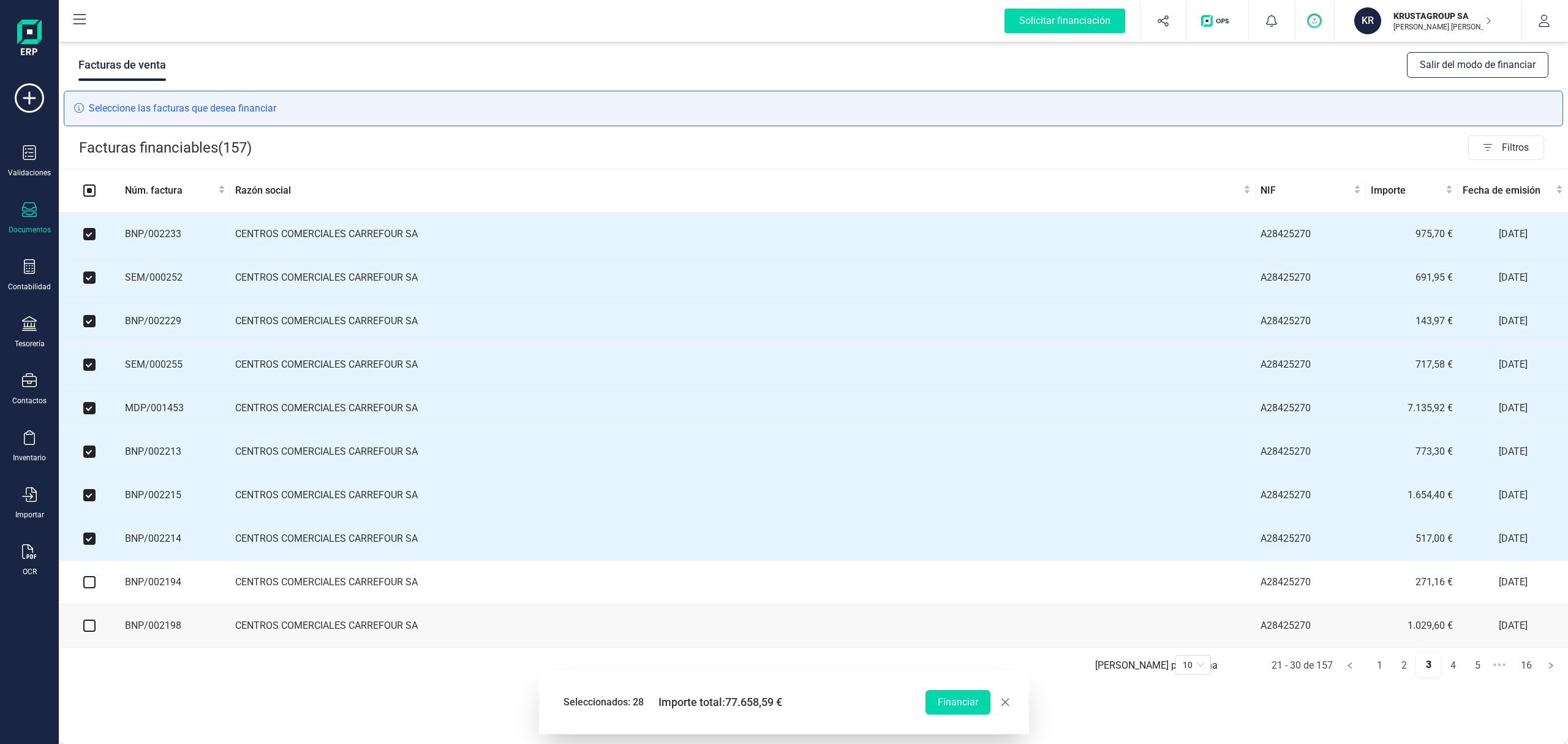
click at [91, 588] on input "checkbox" at bounding box center [89, 582] width 12 height 12
checkbox input "true"
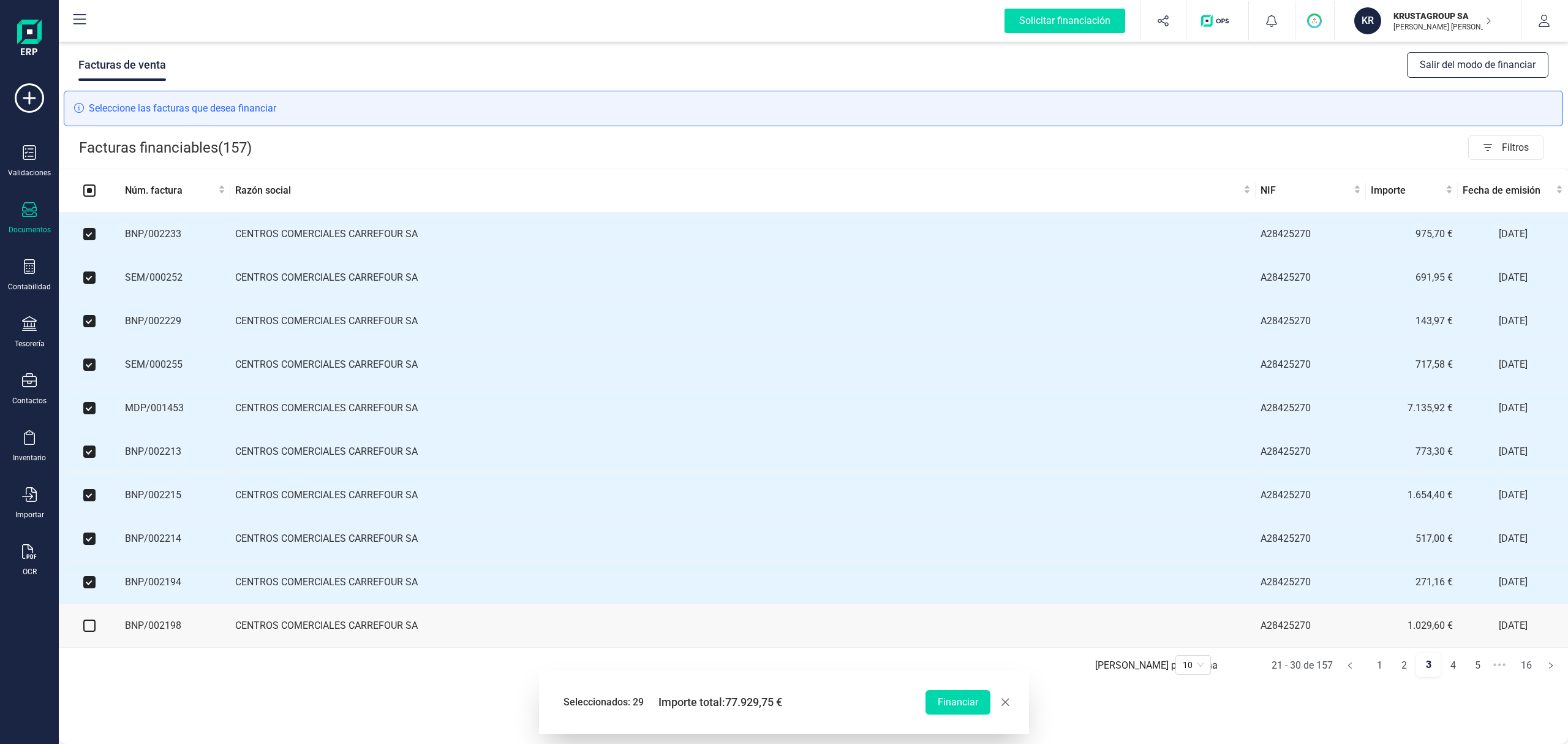
click at [89, 632] on input "checkbox" at bounding box center [89, 626] width 12 height 12
checkbox input "true"
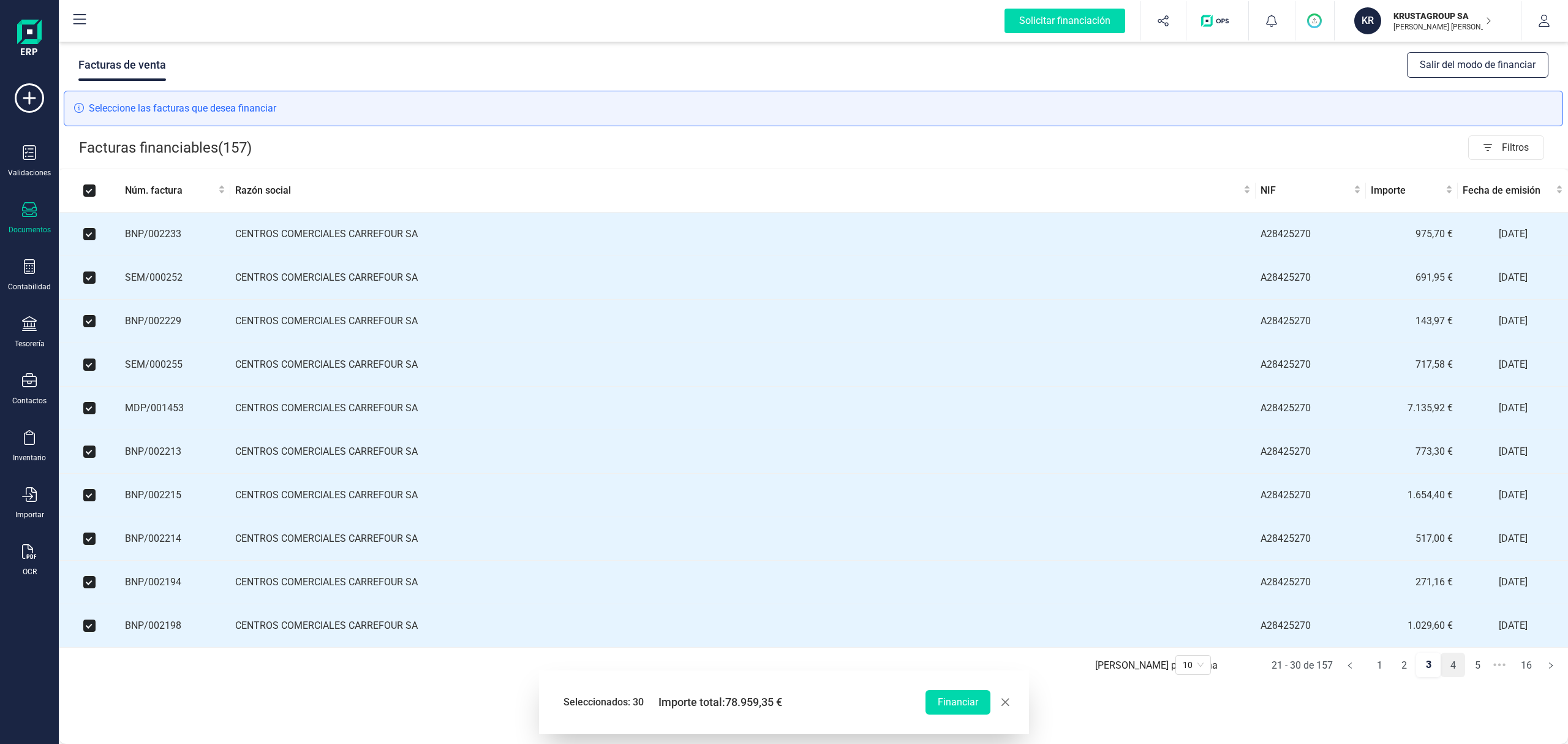
click at [1458, 671] on link "4" at bounding box center [1453, 665] width 23 height 24
checkbox input "false"
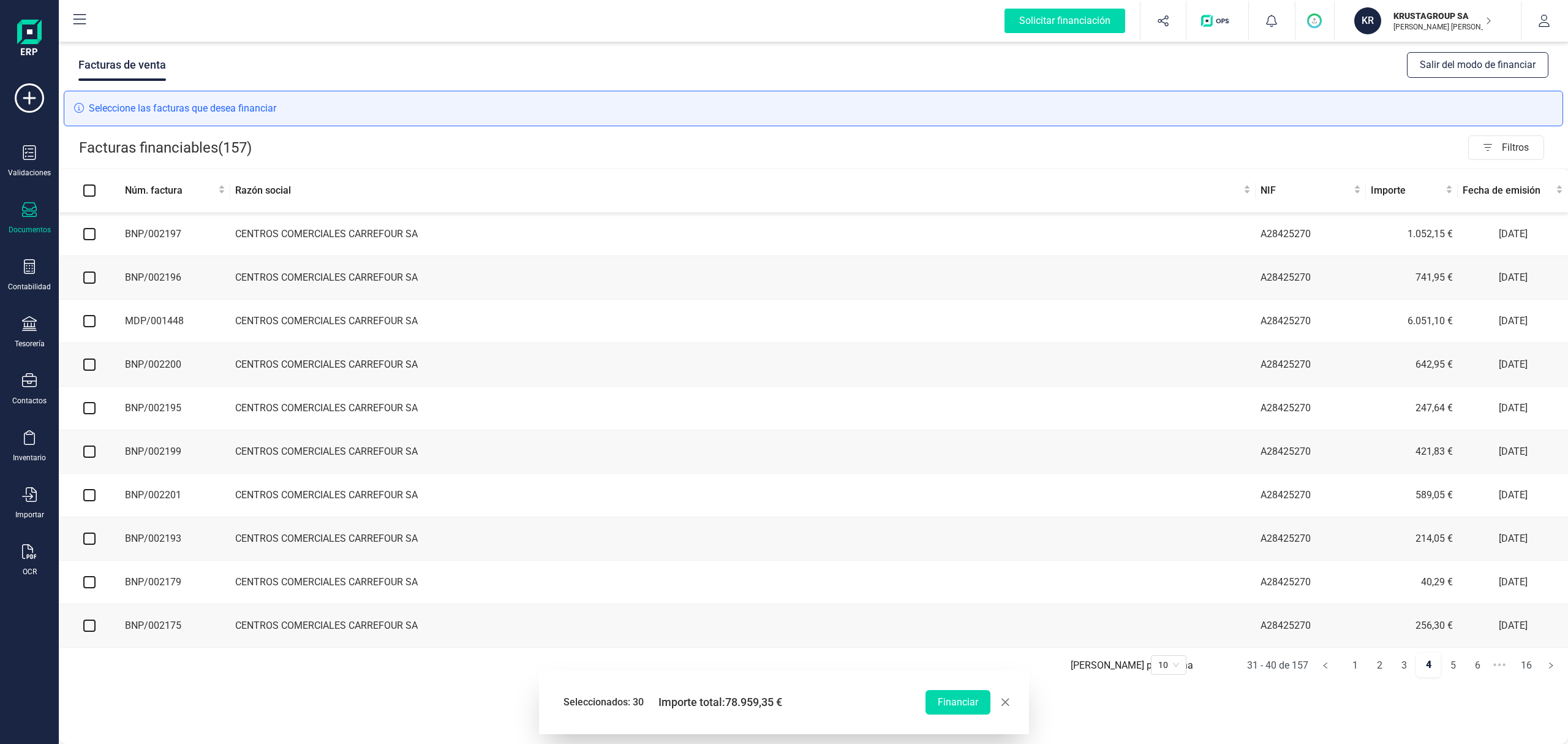
click at [91, 234] on input "checkbox" at bounding box center [89, 234] width 12 height 12
checkbox input "true"
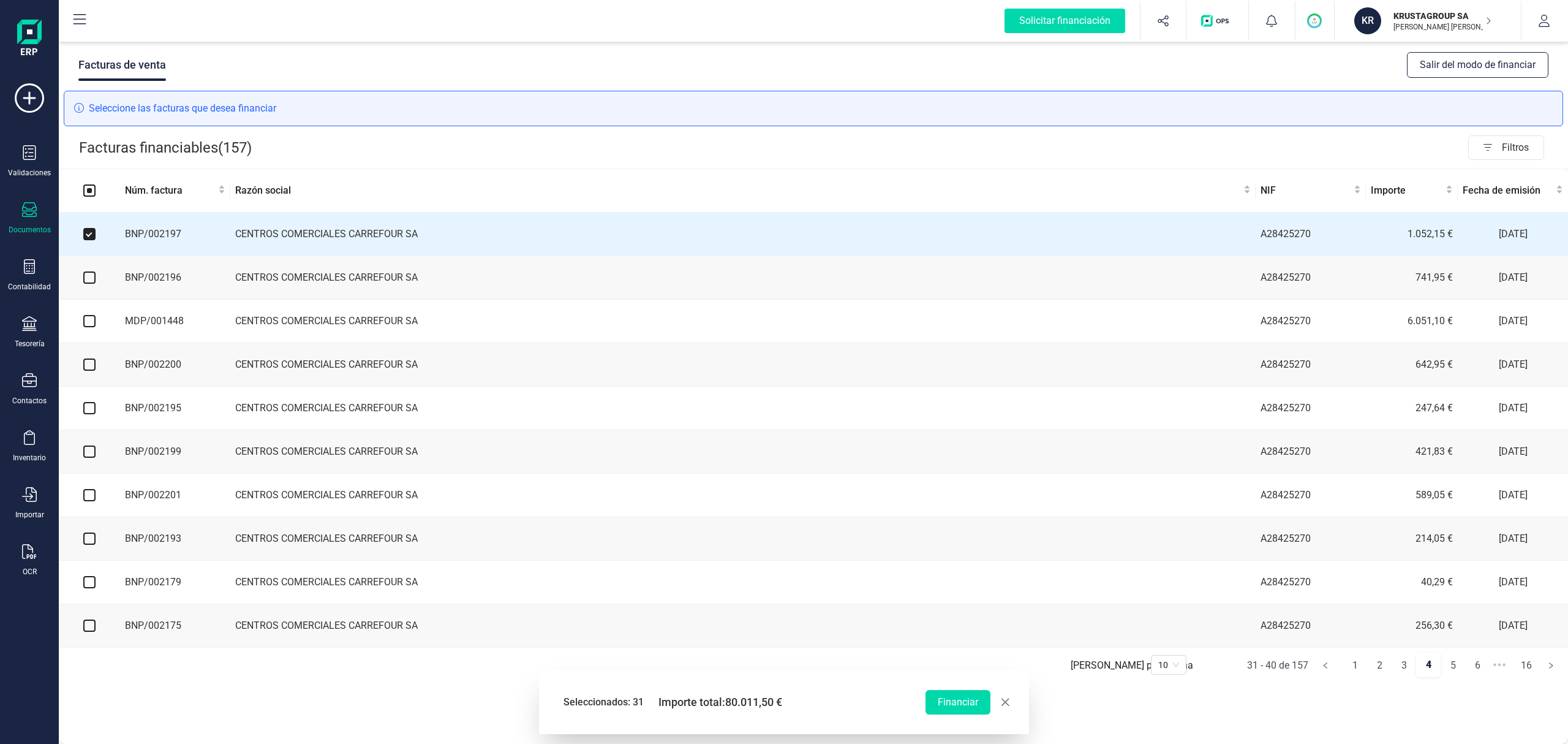
click at [87, 280] on input "checkbox" at bounding box center [89, 277] width 12 height 12
checkbox input "true"
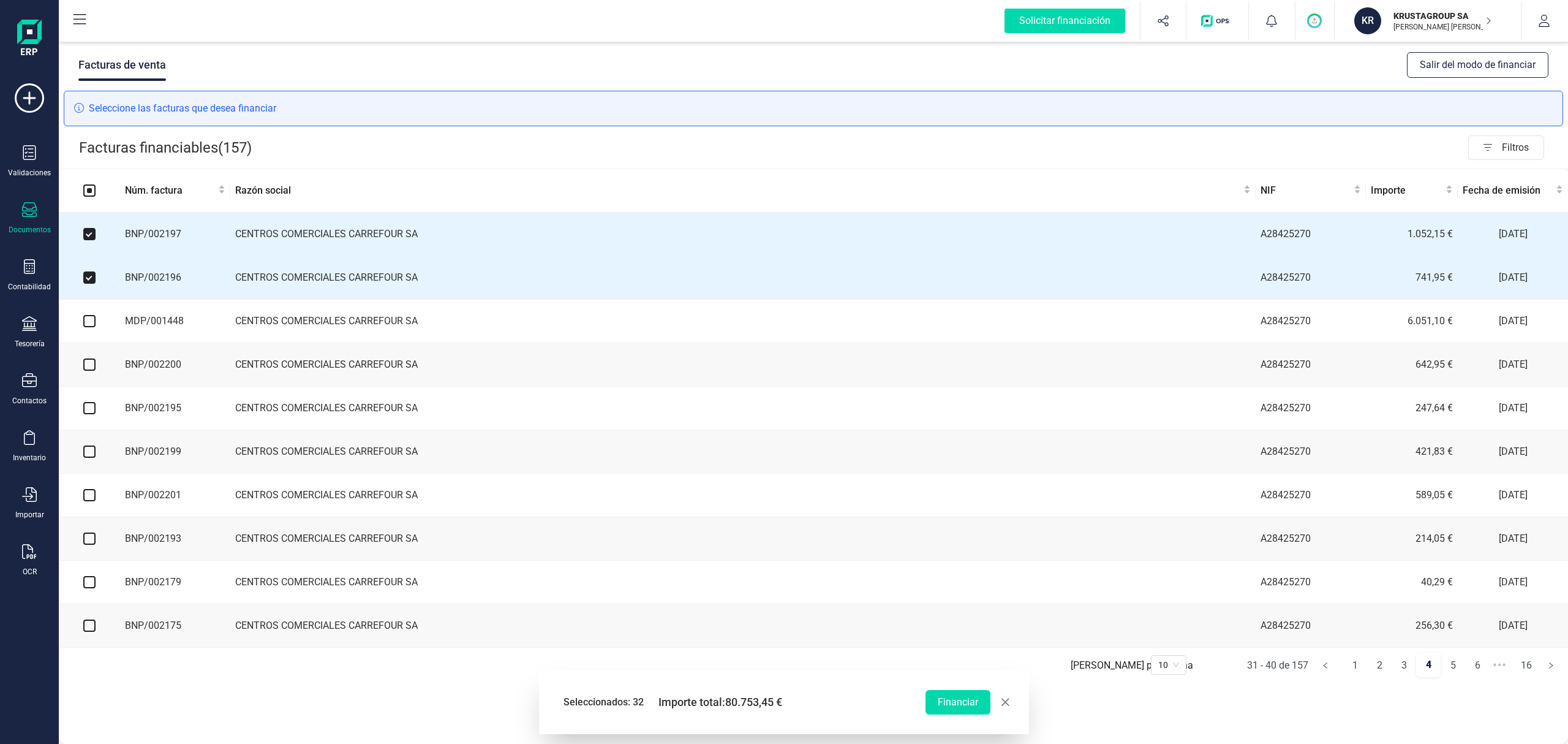
click at [87, 326] on input "checkbox" at bounding box center [89, 321] width 12 height 12
checkbox input "true"
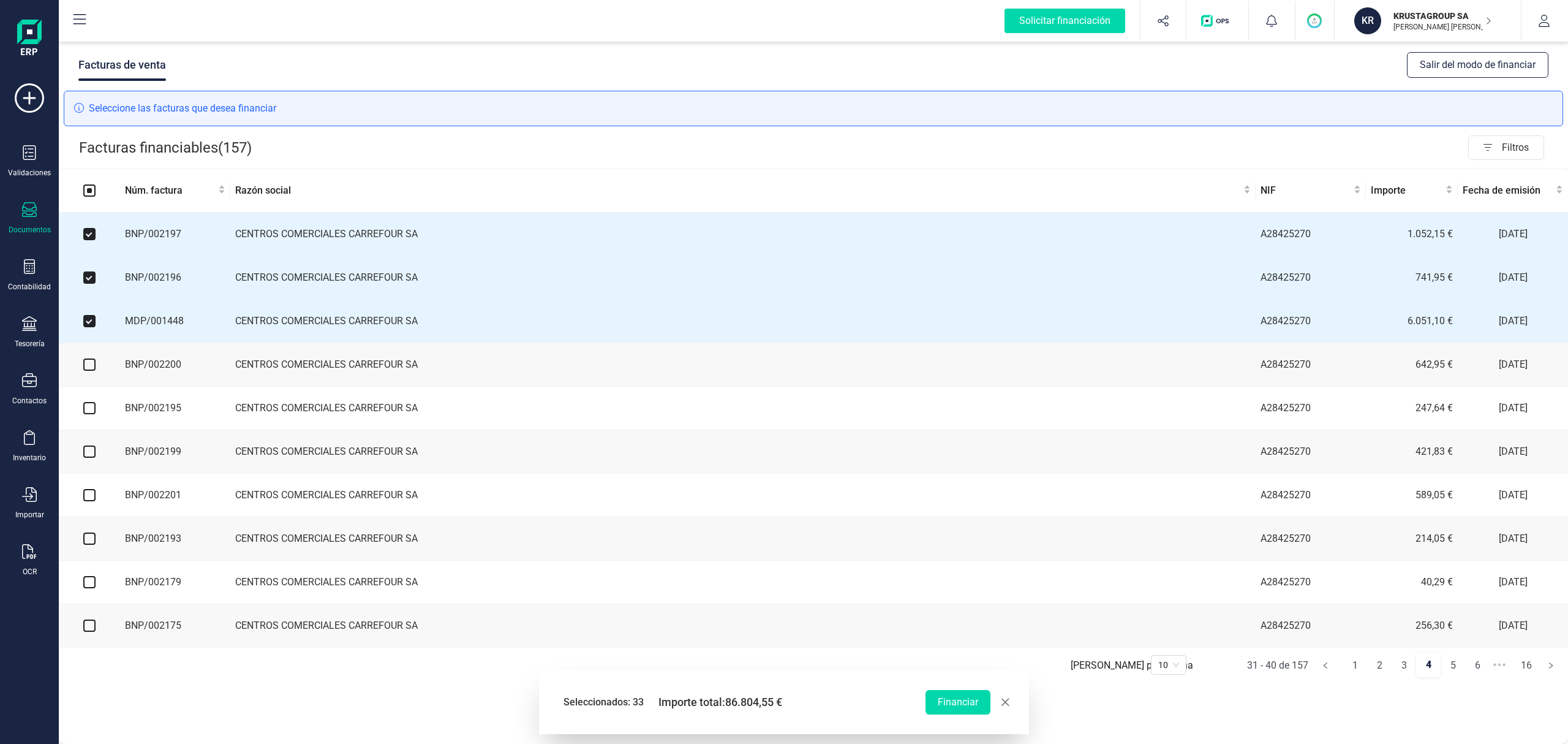
click at [88, 369] on input "checkbox" at bounding box center [89, 364] width 12 height 12
checkbox input "true"
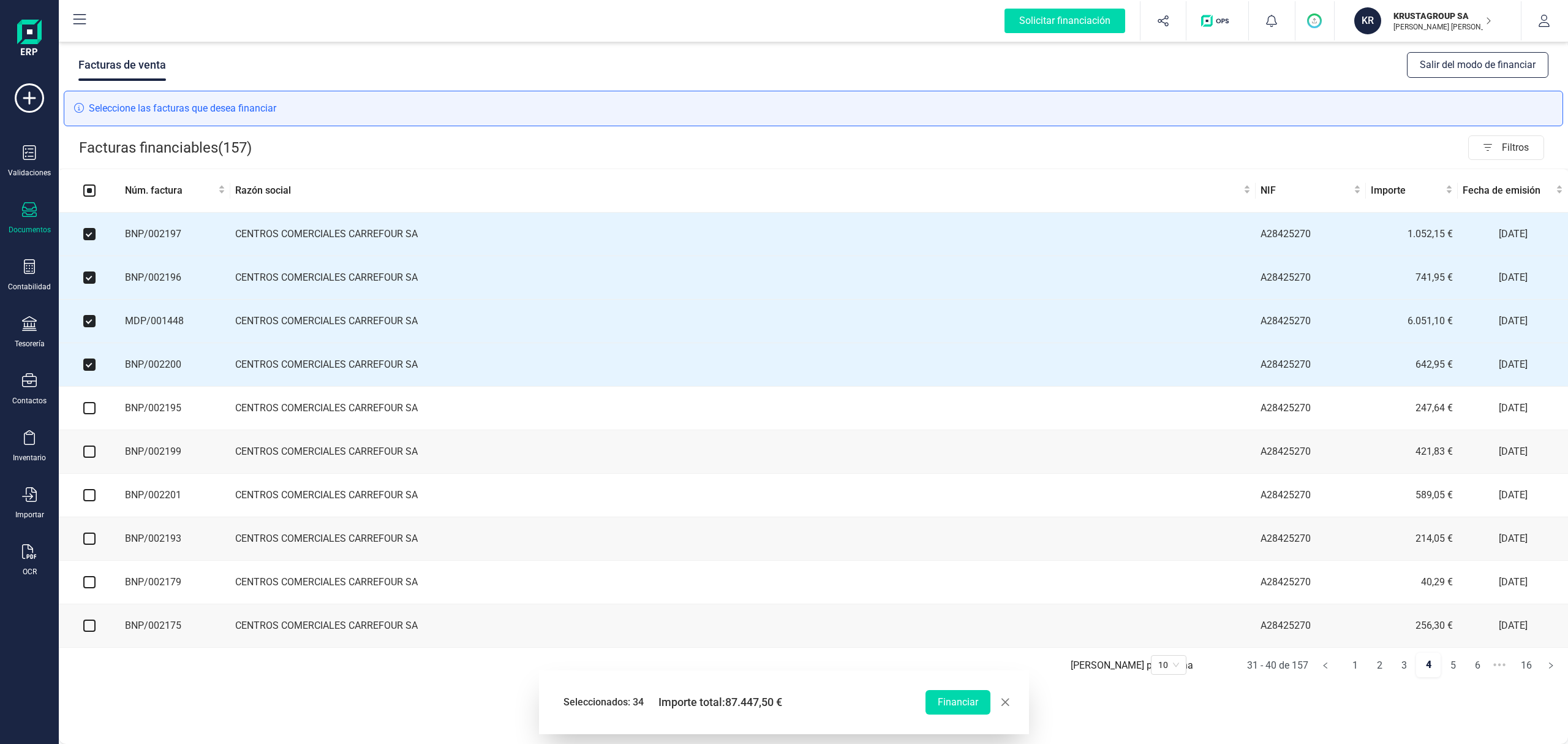
click at [89, 412] on input "checkbox" at bounding box center [89, 408] width 12 height 12
checkbox input "true"
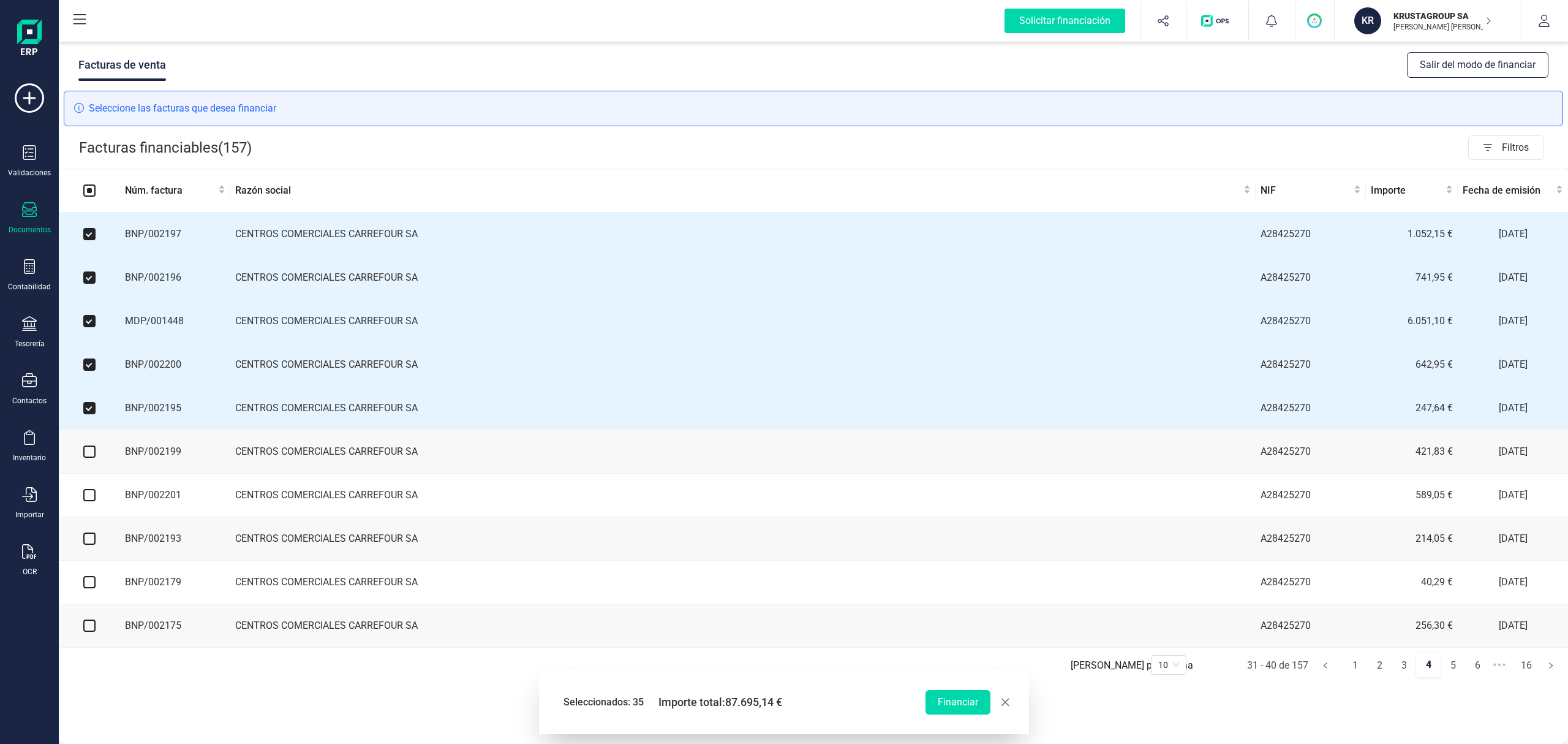
click at [91, 457] on input "checkbox" at bounding box center [89, 451] width 12 height 12
checkbox input "true"
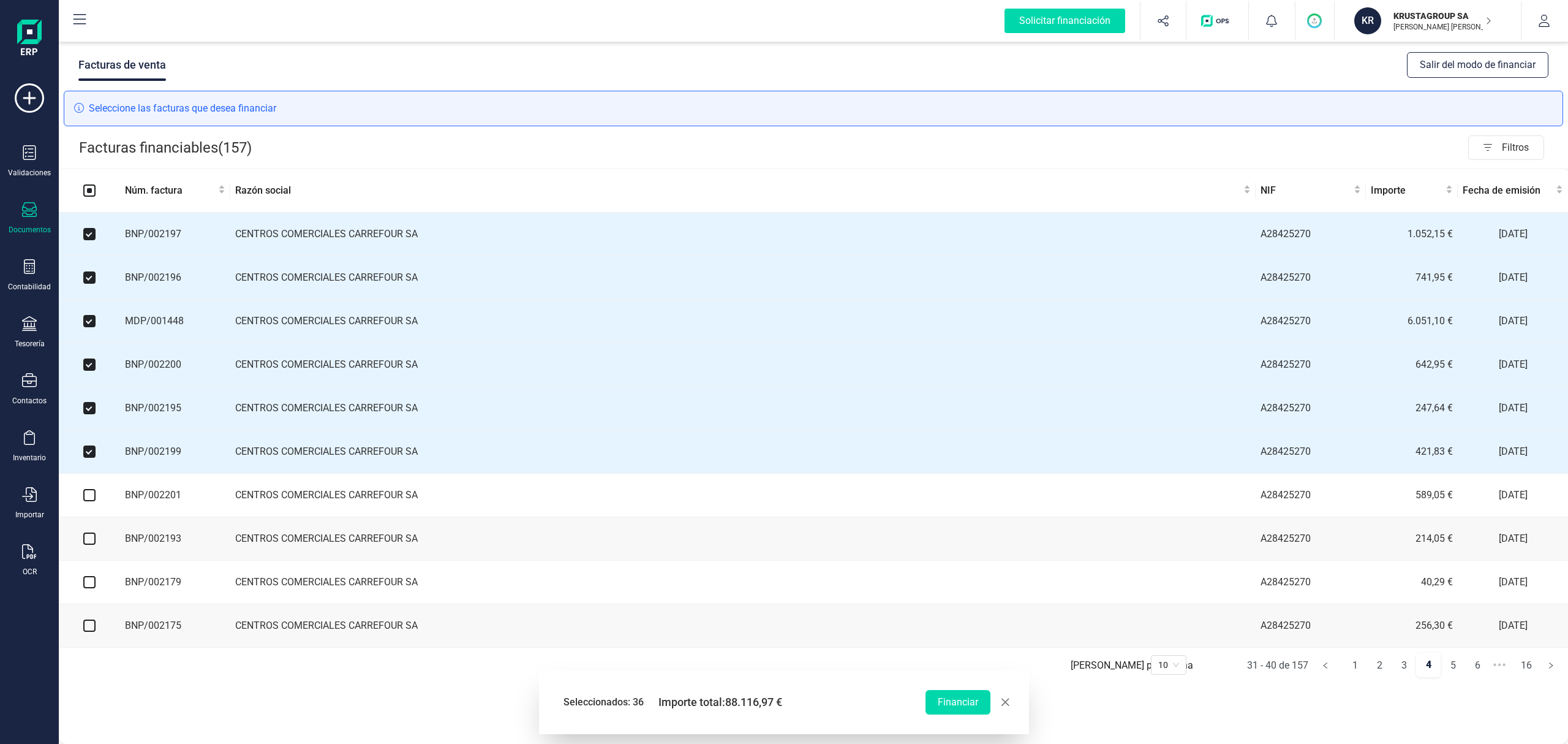
click at [89, 501] on input "checkbox" at bounding box center [89, 495] width 12 height 12
checkbox input "true"
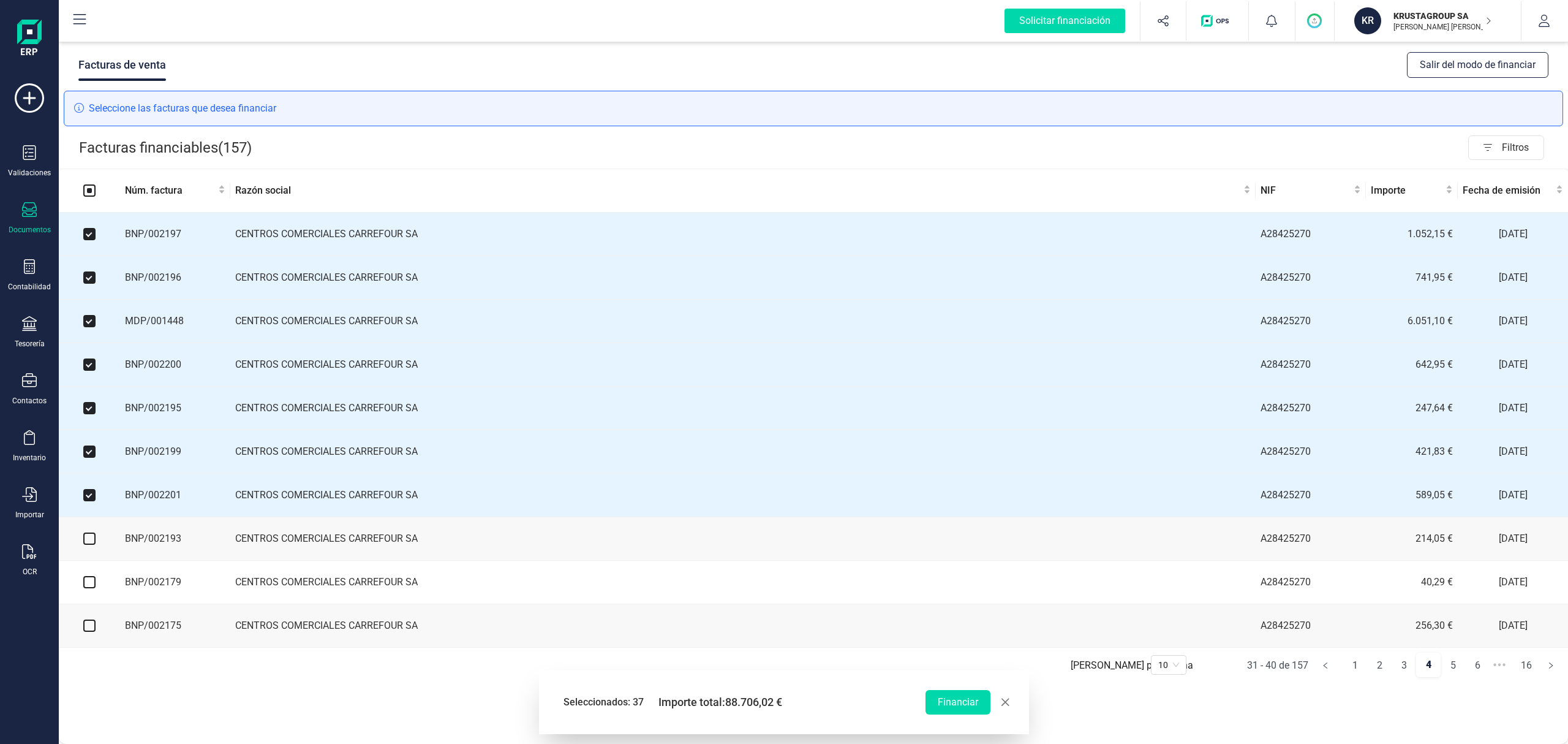
click at [88, 545] on input "checkbox" at bounding box center [89, 538] width 12 height 12
checkbox input "true"
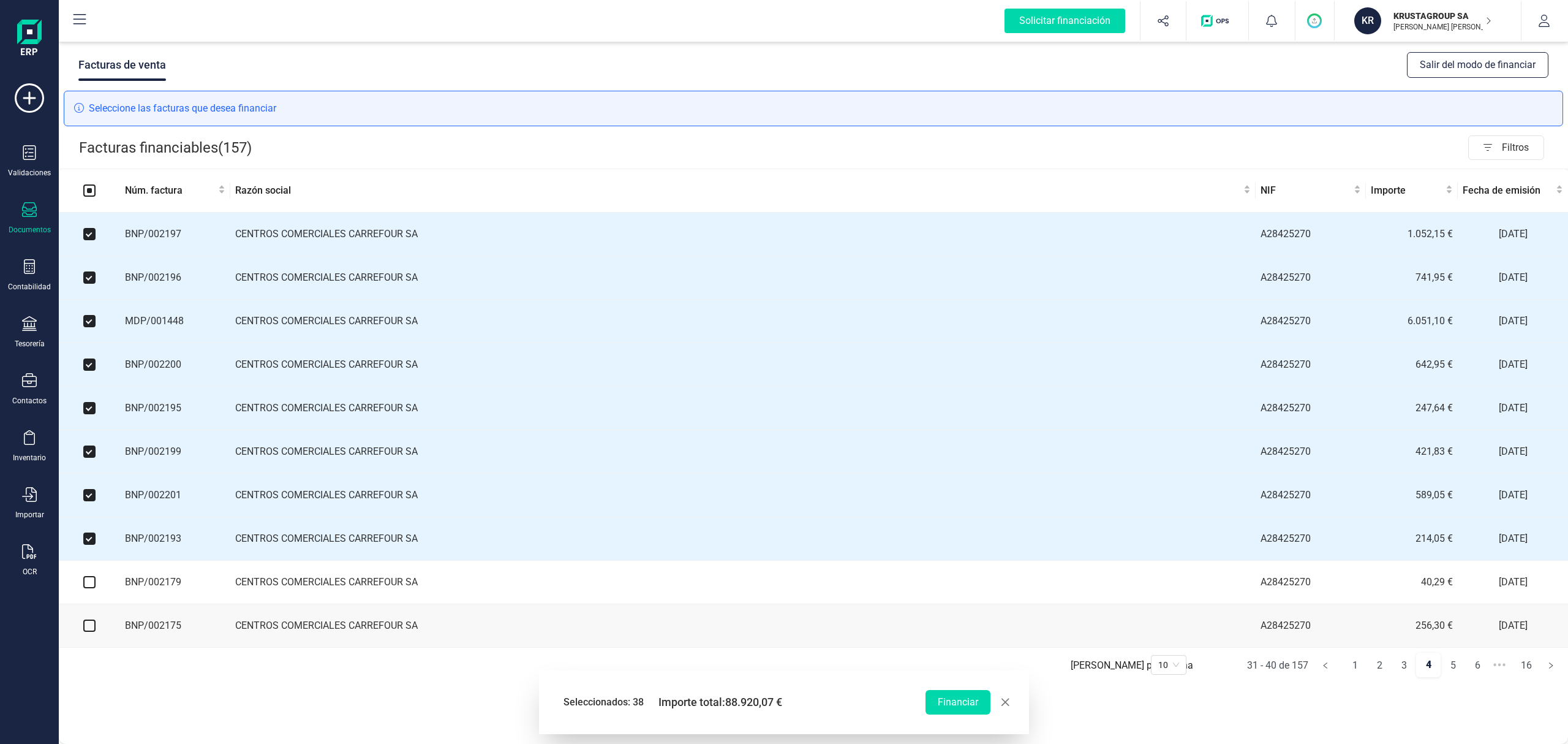
click at [92, 588] on input "checkbox" at bounding box center [89, 582] width 12 height 12
checkbox input "true"
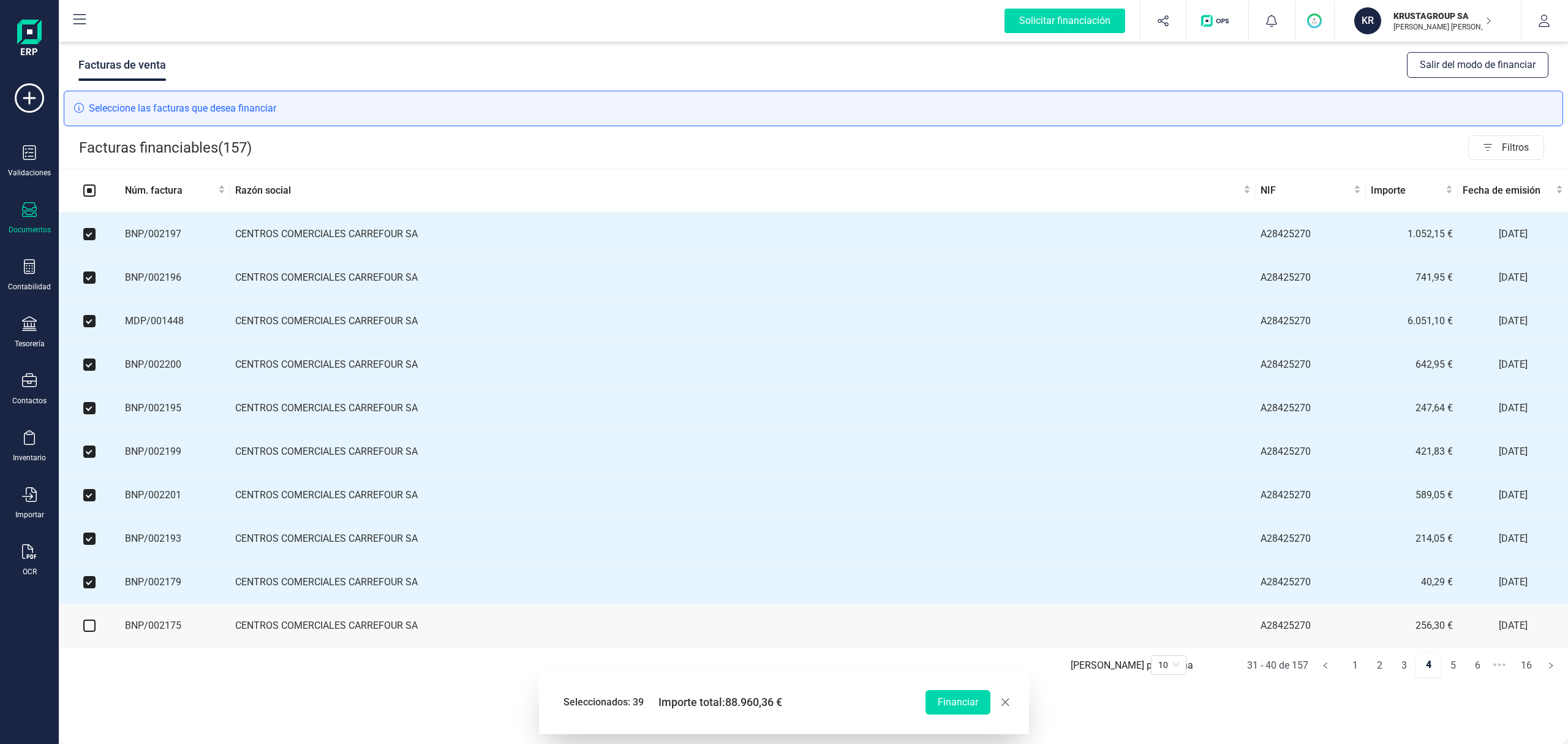
click at [85, 632] on input "checkbox" at bounding box center [89, 626] width 12 height 12
checkbox input "true"
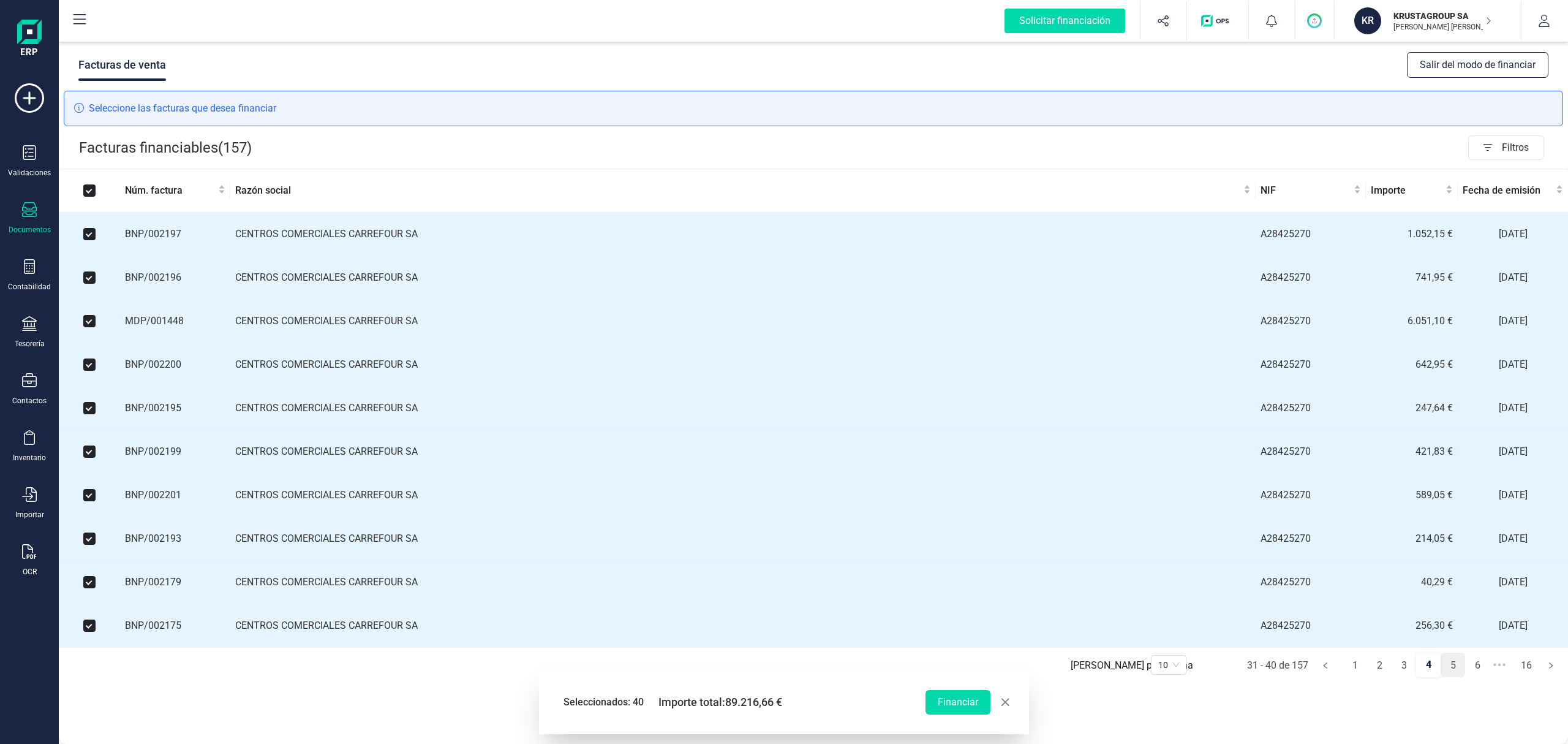
click at [1454, 675] on link "5" at bounding box center [1453, 665] width 23 height 24
checkbox input "false"
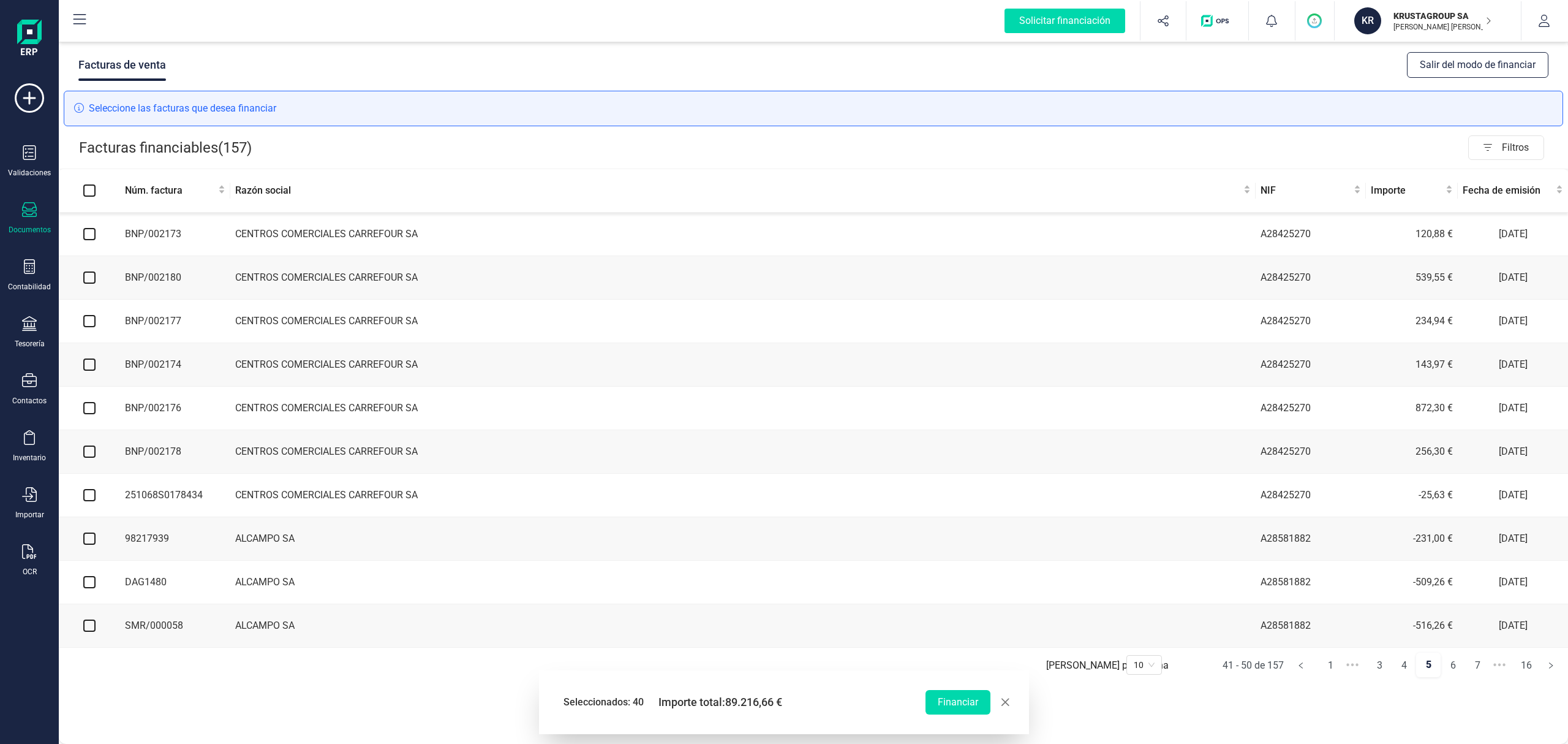
click at [88, 233] on input "checkbox" at bounding box center [89, 234] width 12 height 12
checkbox input "true"
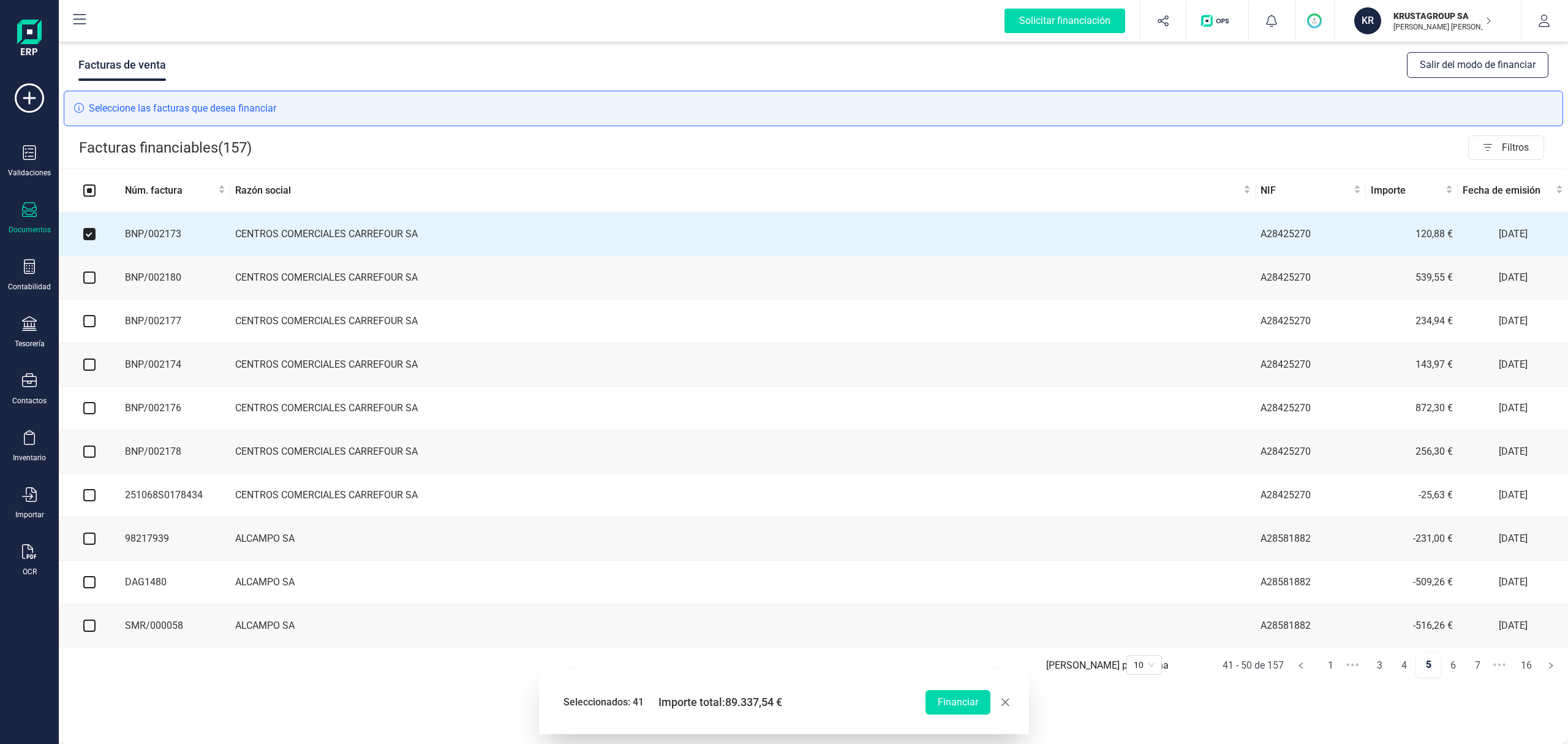
click at [91, 283] on input "checkbox" at bounding box center [89, 277] width 12 height 12
checkbox input "true"
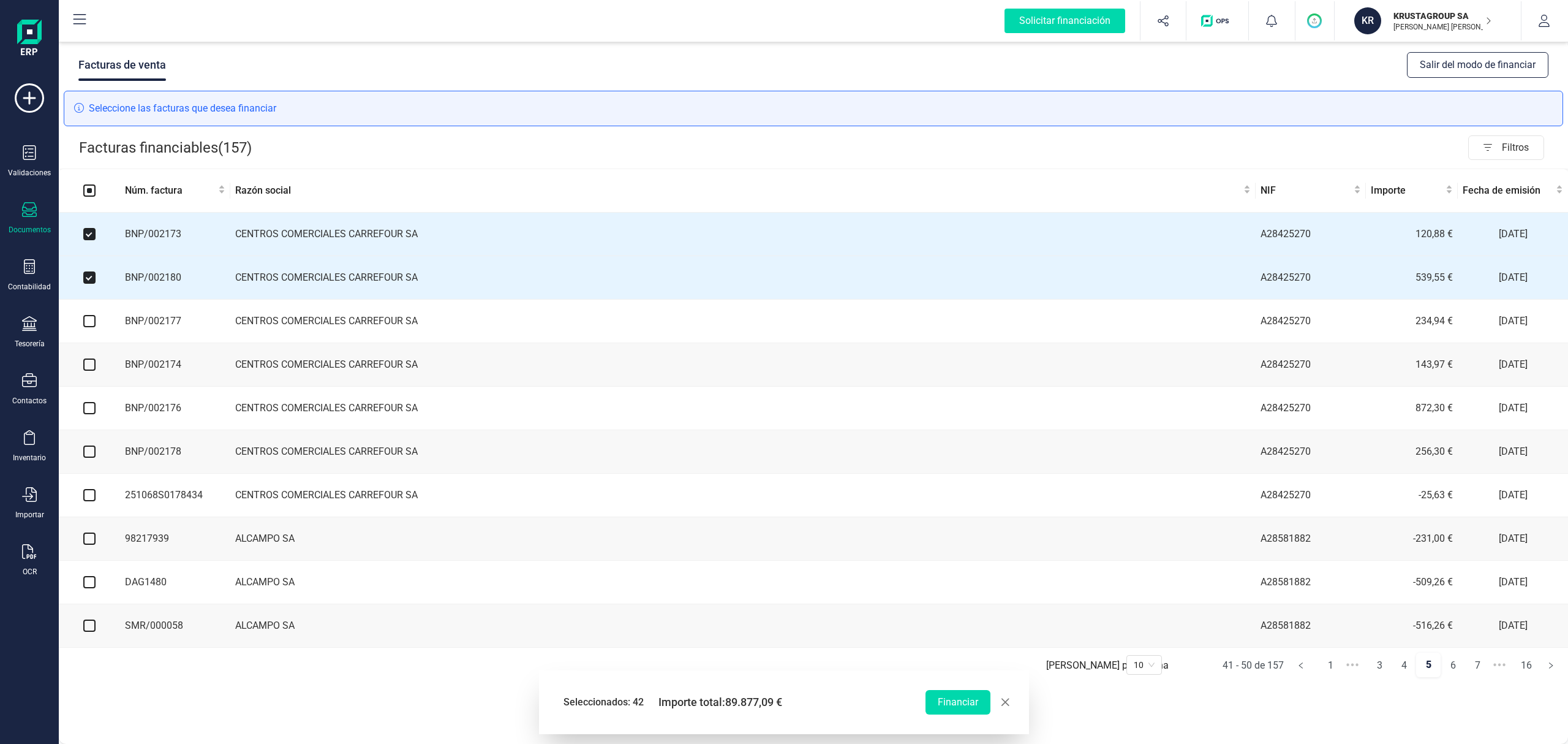
click at [91, 323] on input "checkbox" at bounding box center [89, 321] width 12 height 12
checkbox input "true"
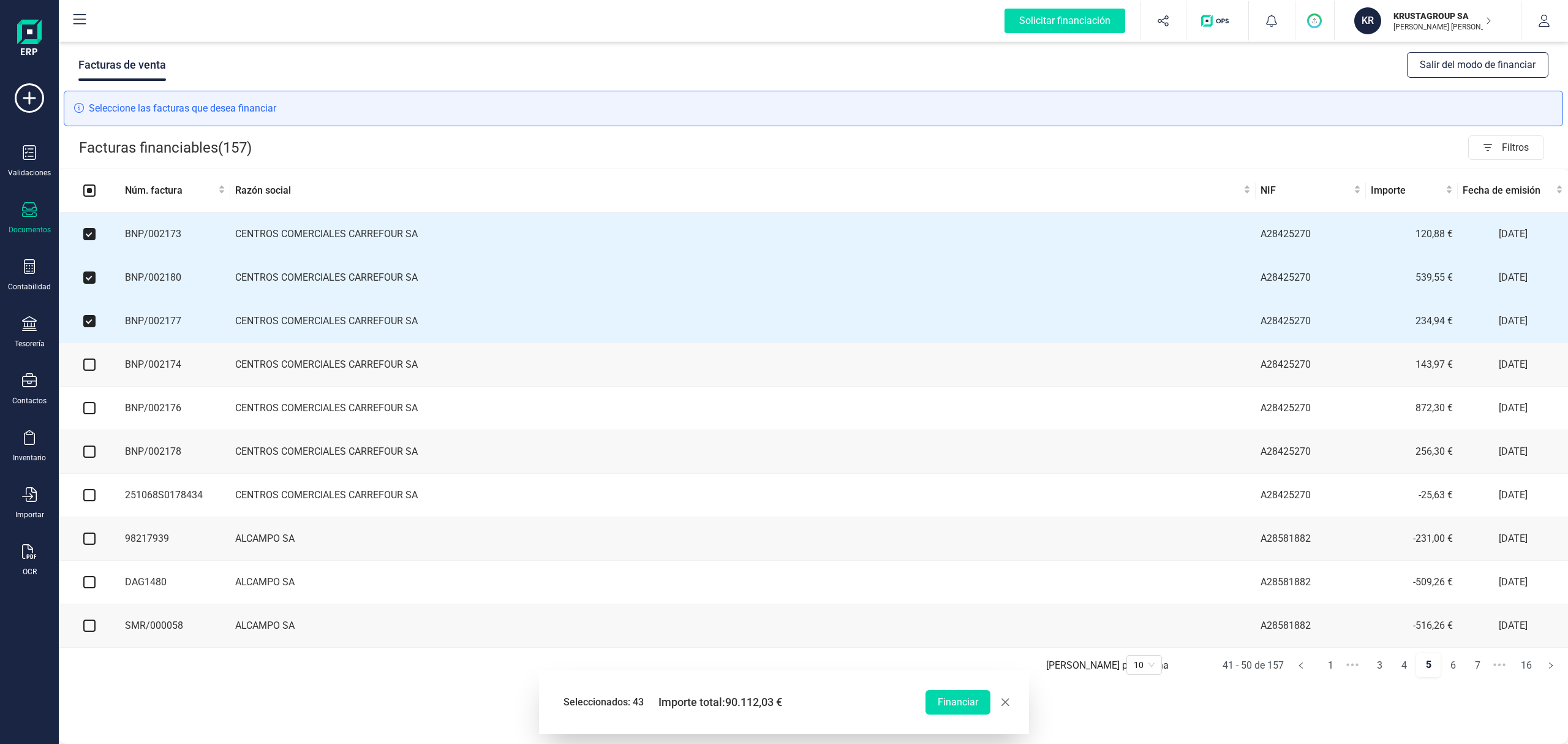
click at [88, 370] on input "checkbox" at bounding box center [89, 364] width 12 height 12
checkbox input "true"
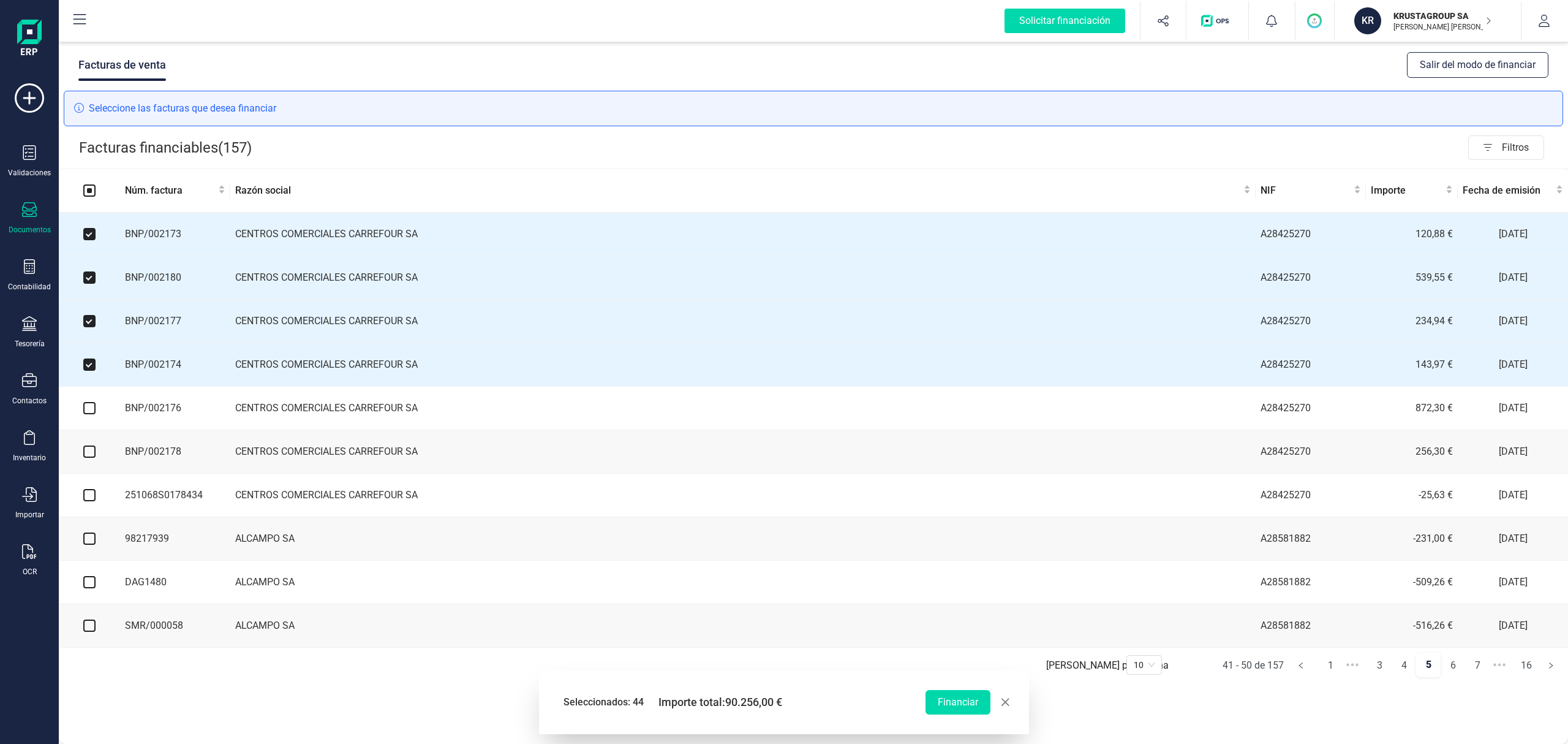
click at [85, 414] on input "checkbox" at bounding box center [89, 408] width 12 height 12
checkbox input "true"
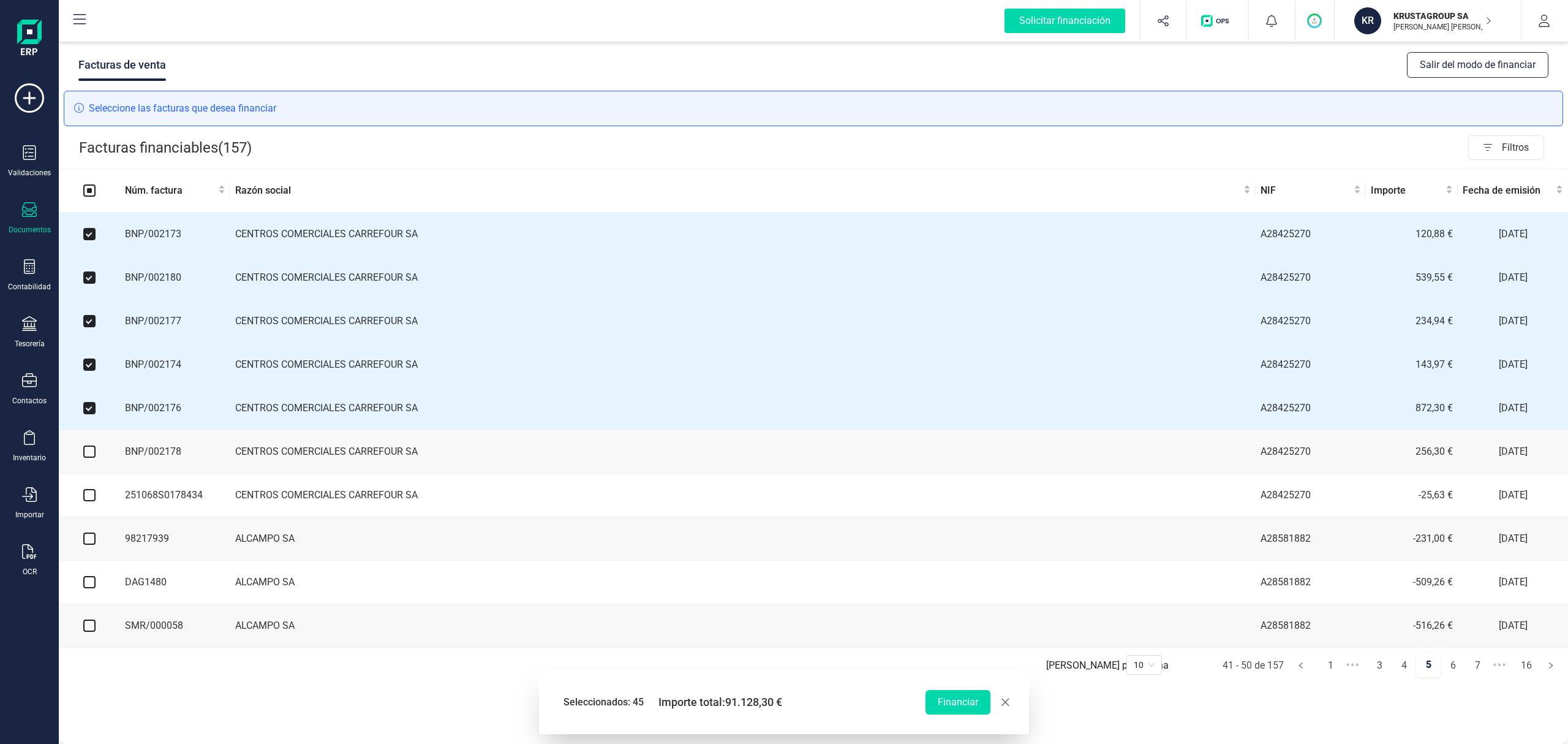
click at [85, 458] on input "checkbox" at bounding box center [89, 451] width 12 height 12
checkbox input "true"
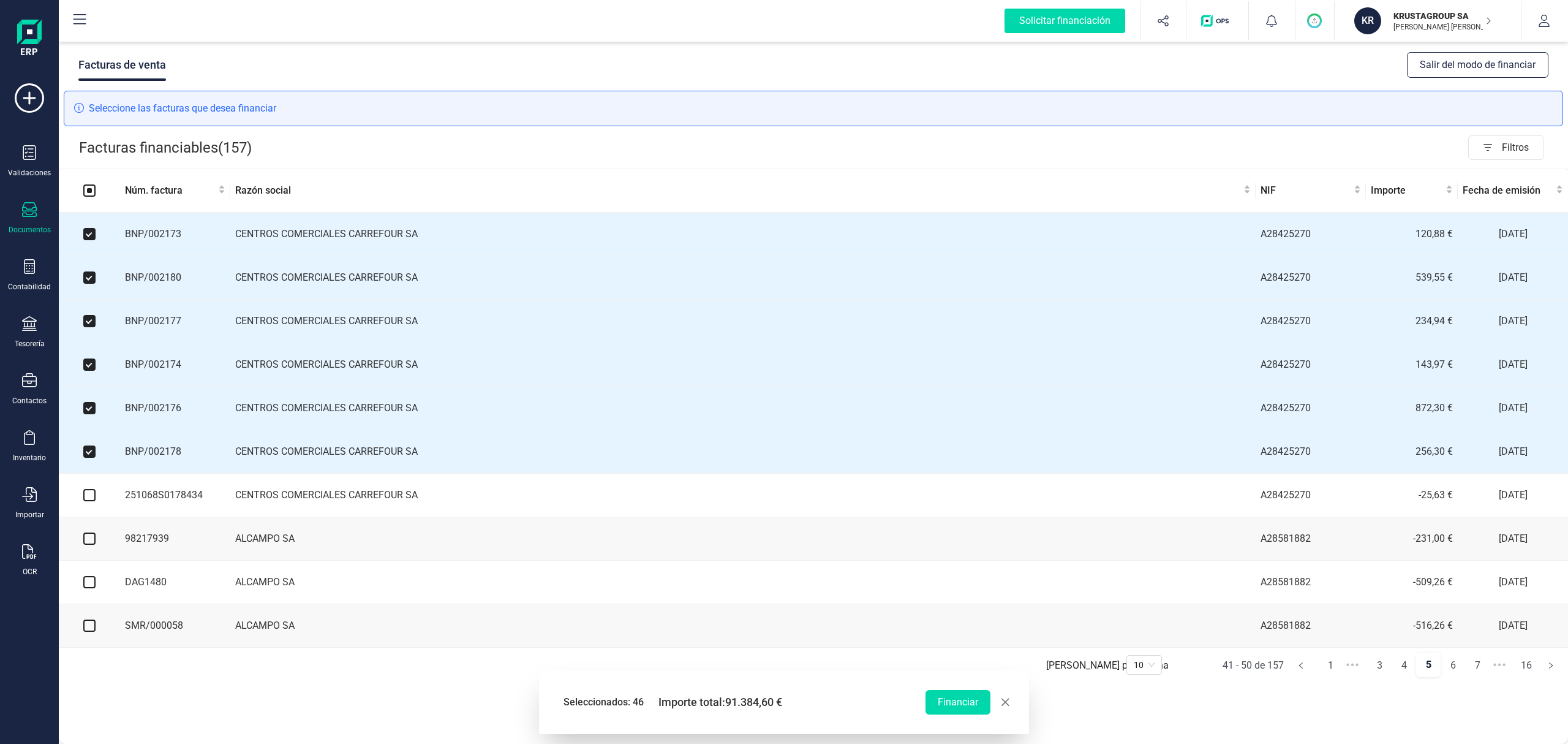
click at [87, 501] on input "checkbox" at bounding box center [89, 495] width 12 height 12
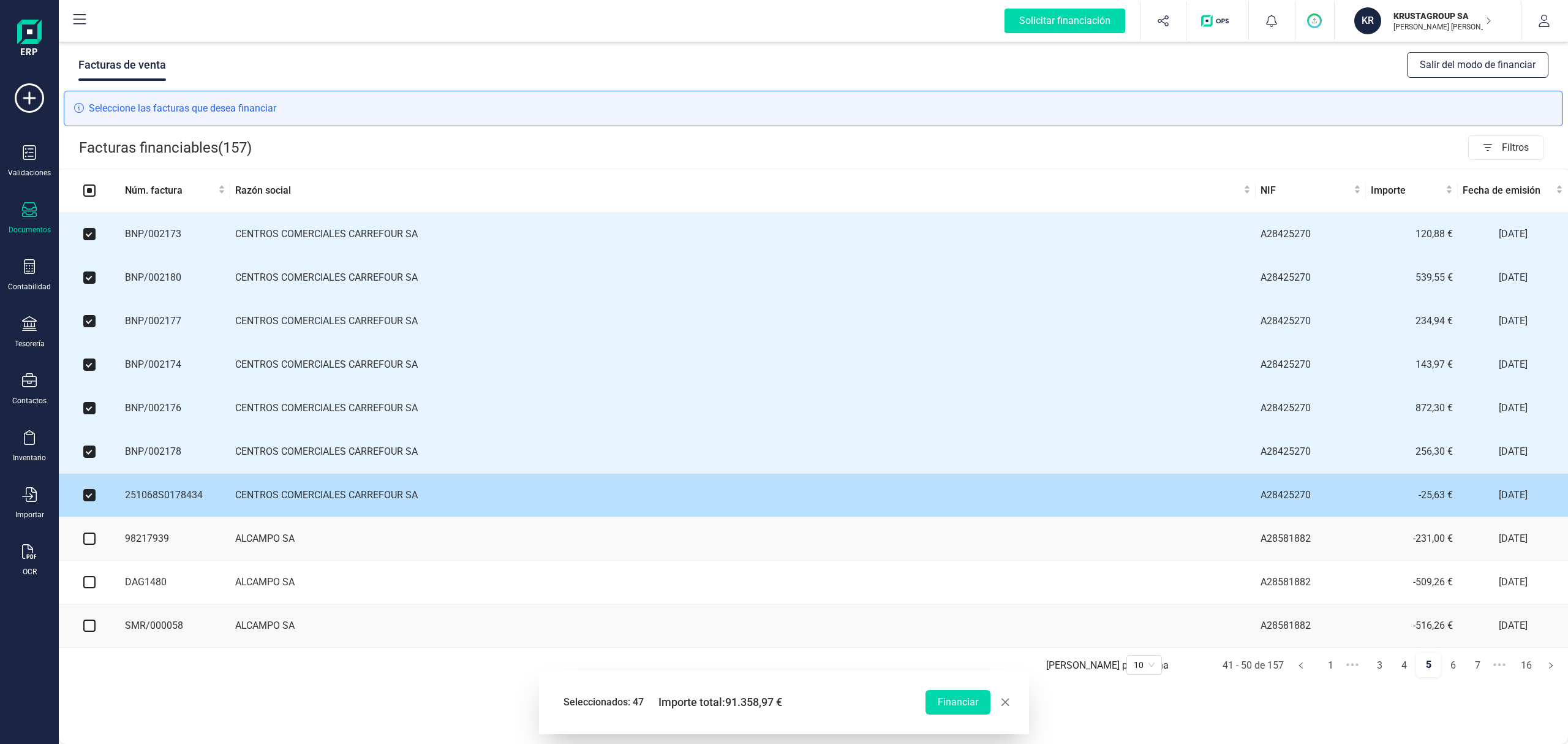
click at [87, 497] on input "checkbox" at bounding box center [89, 495] width 12 height 12
checkbox input "false"
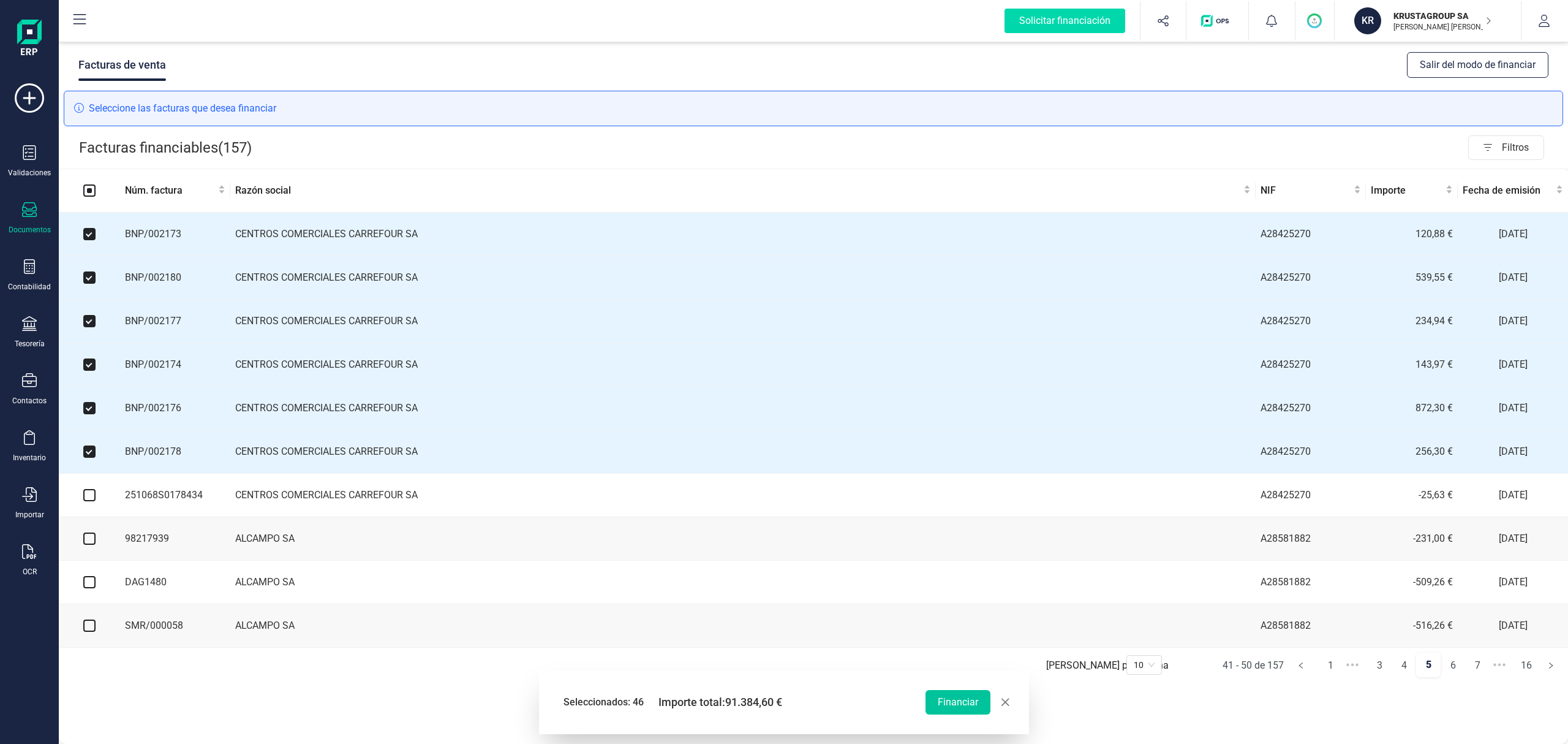
click at [951, 701] on button "Financiar" at bounding box center [958, 702] width 65 height 24
